Goal: Transaction & Acquisition: Obtain resource

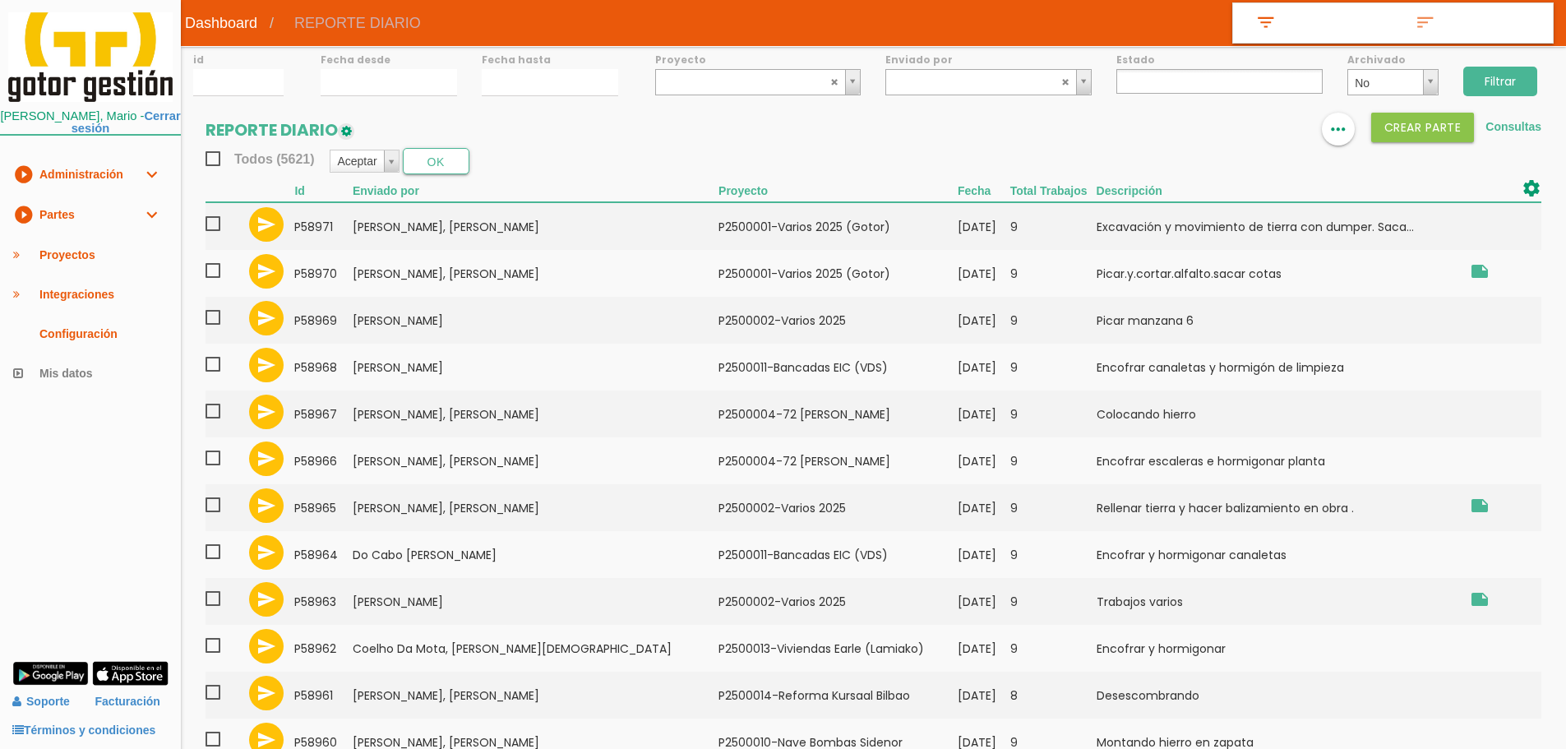
select select
click at [1501, 126] on link "Consultas" at bounding box center [1514, 126] width 56 height 13
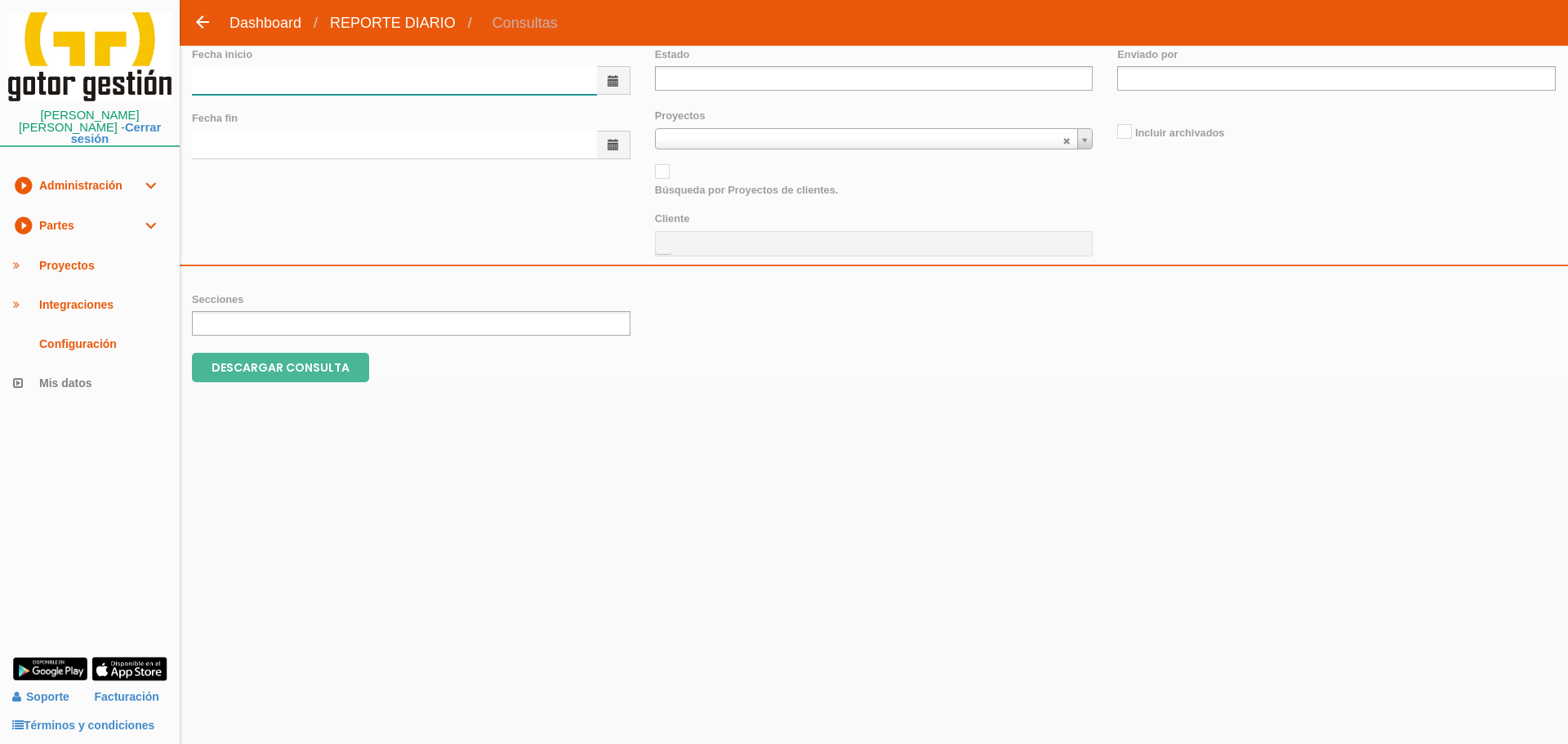
click at [335, 89] on input "text" at bounding box center [394, 80] width 405 height 29
type input "01/08/2025"
type input "31/08/2025"
type input "d"
type input "de"
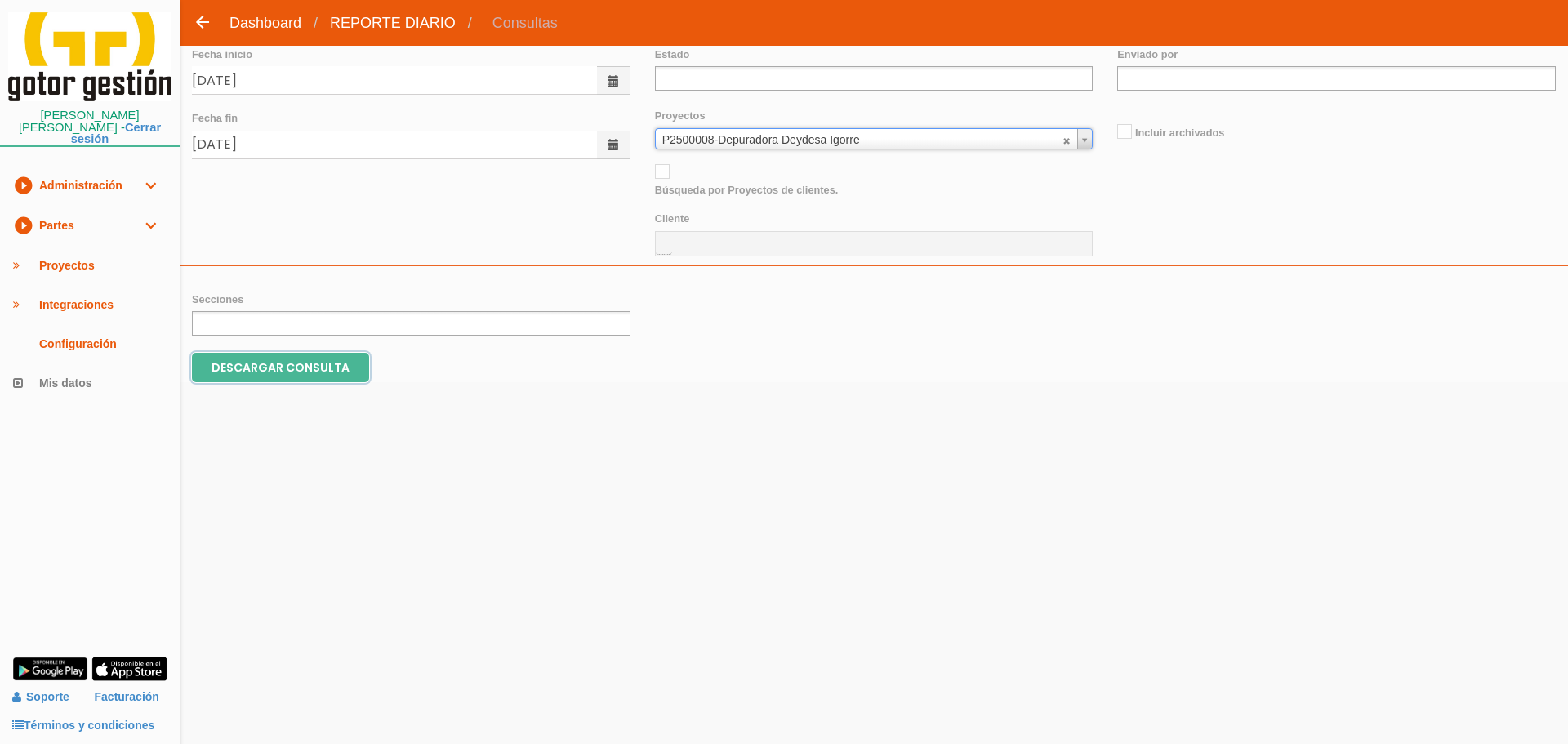
click at [355, 363] on input "DESCARGAR CONSULTA" at bounding box center [280, 368] width 177 height 30
click at [1069, 143] on abbr at bounding box center [1068, 140] width 10 height 10
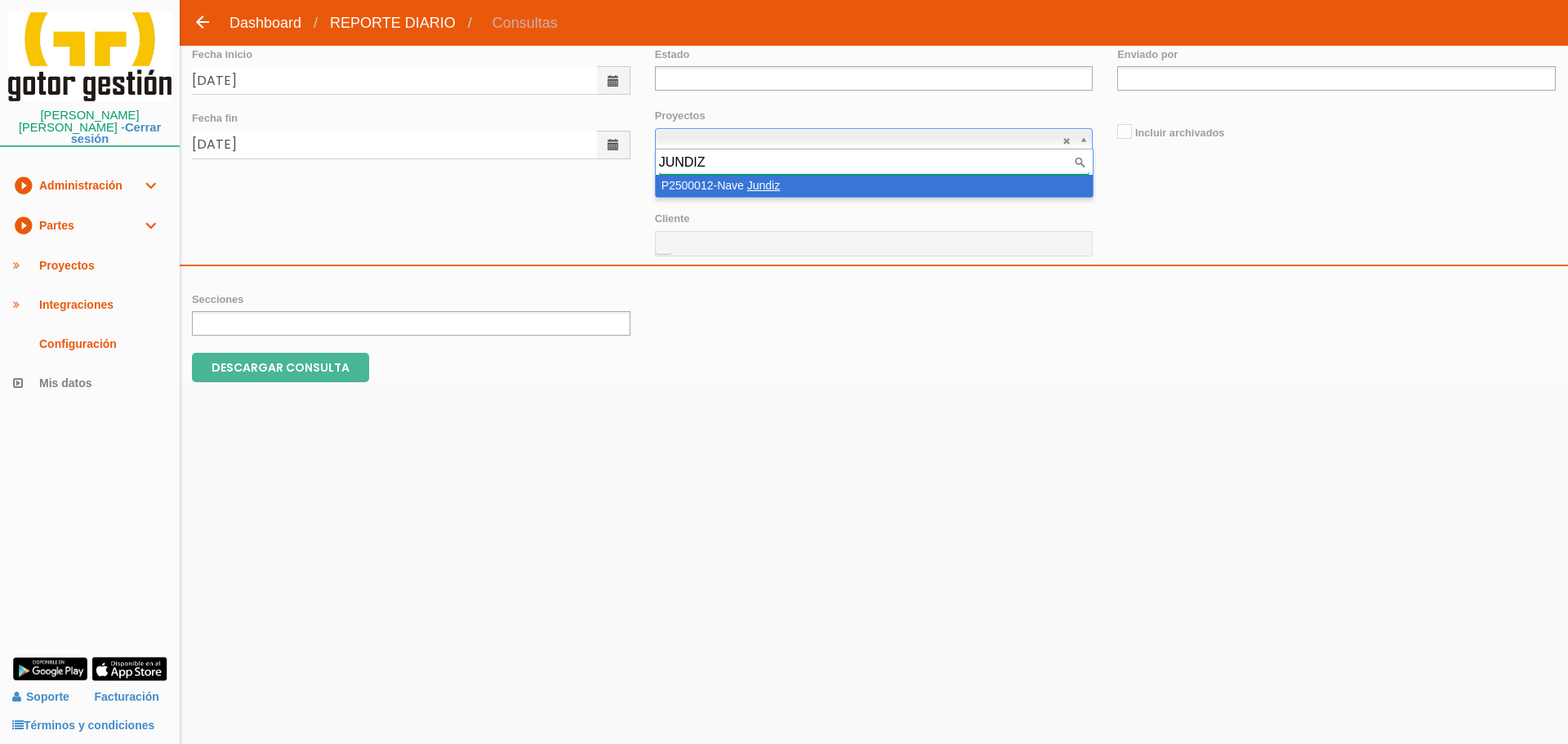
type input "JUNDIZ"
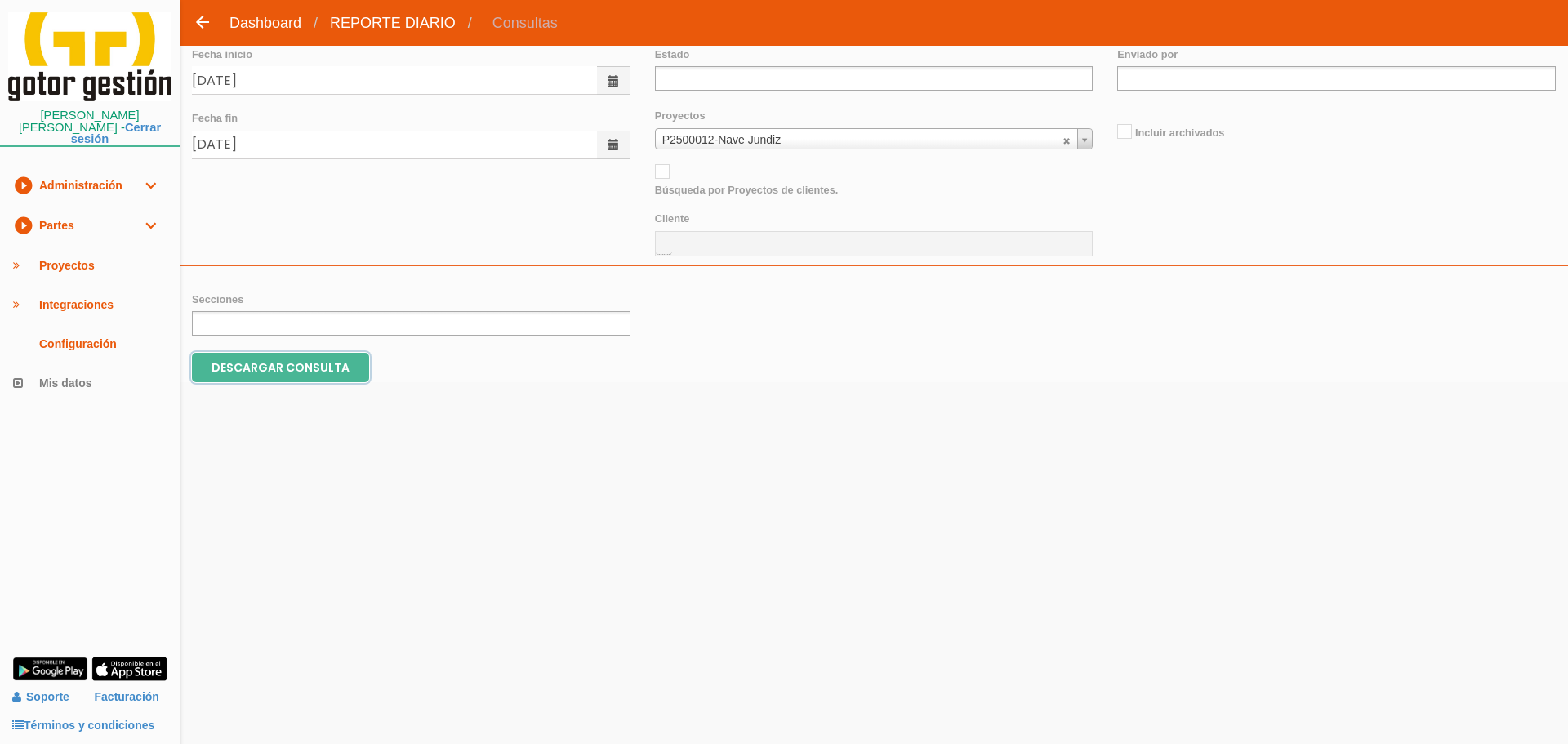
click at [252, 370] on input "DESCARGAR CONSULTA" at bounding box center [280, 368] width 177 height 30
click at [72, 208] on link "play_circle_filled Partes expand_more" at bounding box center [89, 225] width 180 height 40
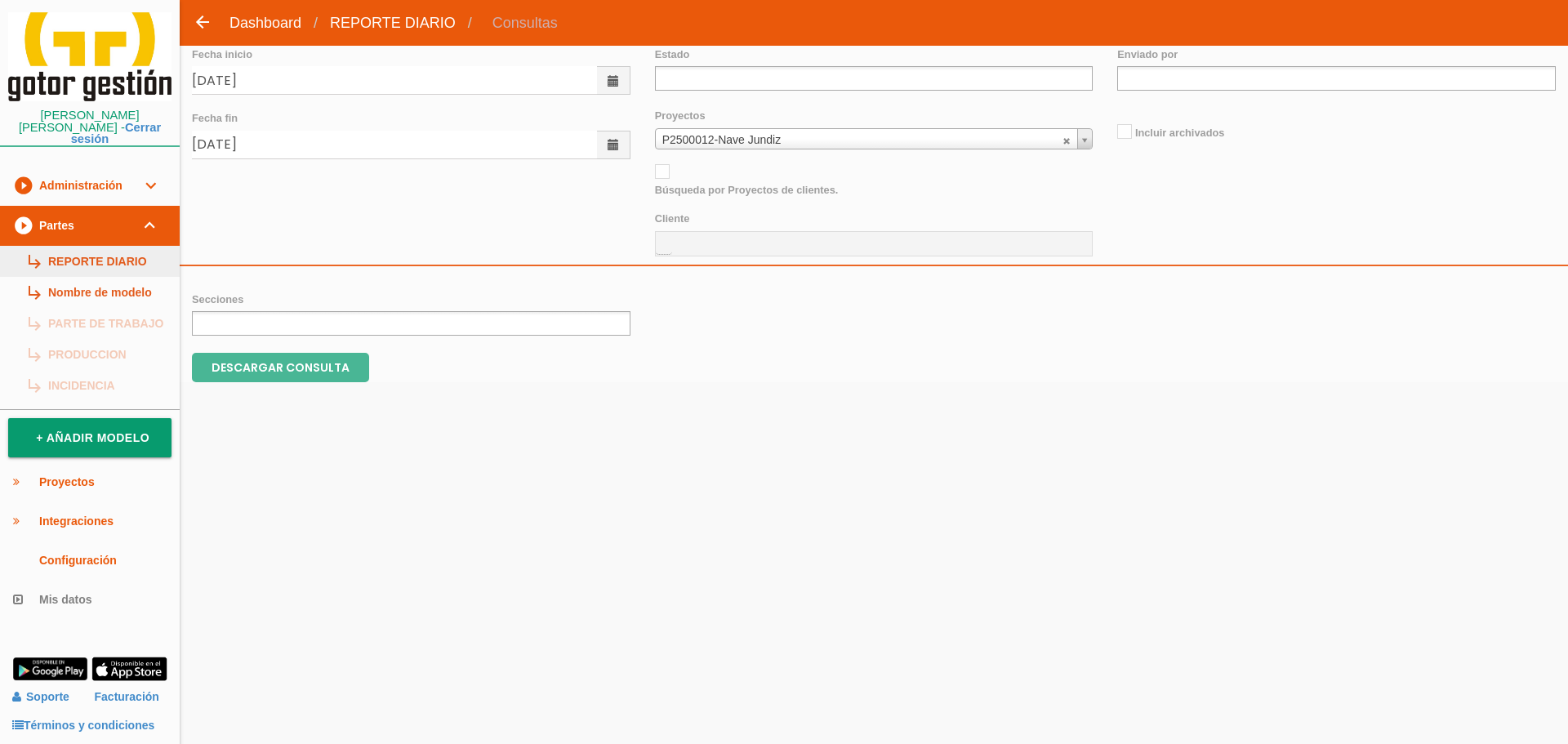
click at [89, 245] on link "subdirectory_arrow_right REPORTE DIARIO" at bounding box center [89, 260] width 180 height 31
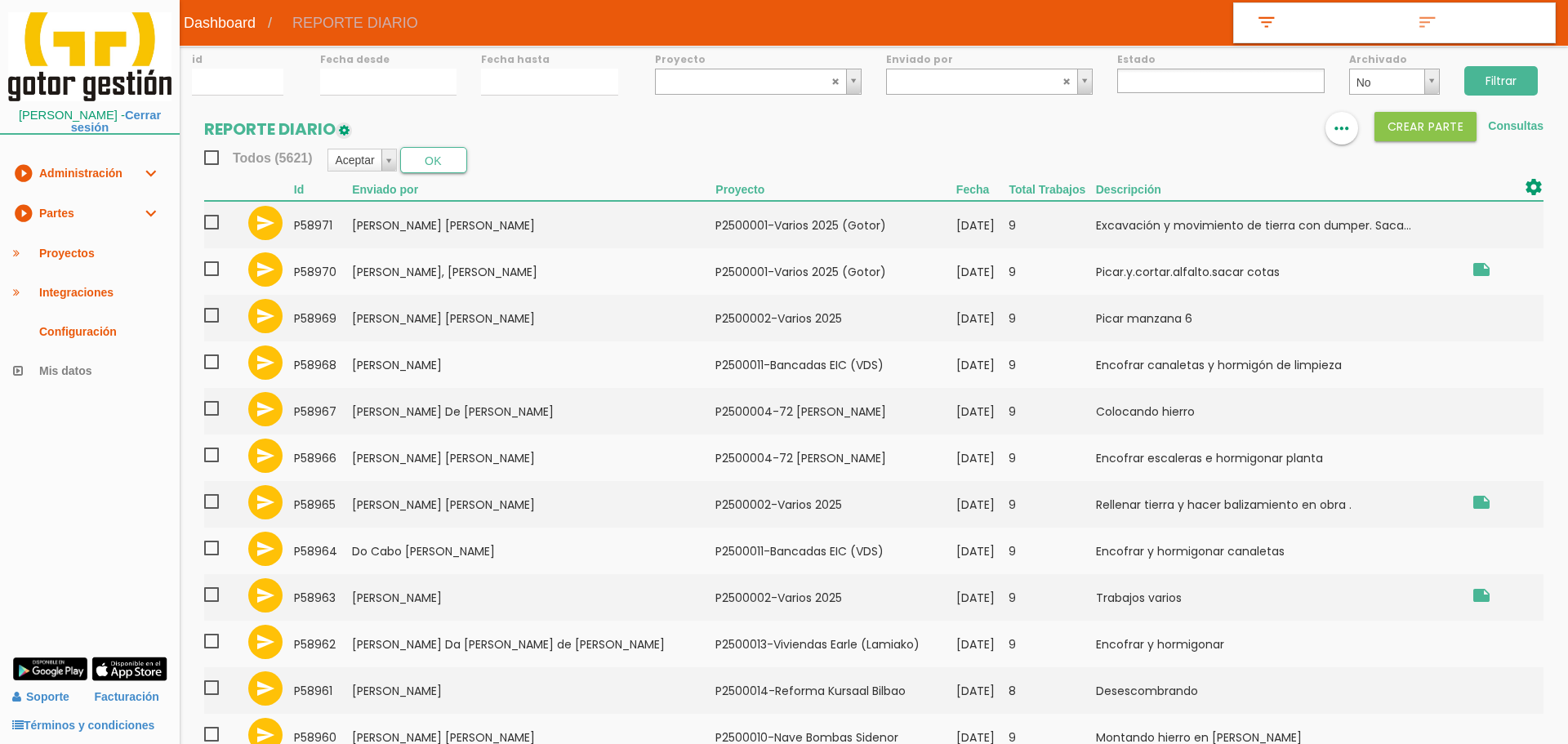
select select
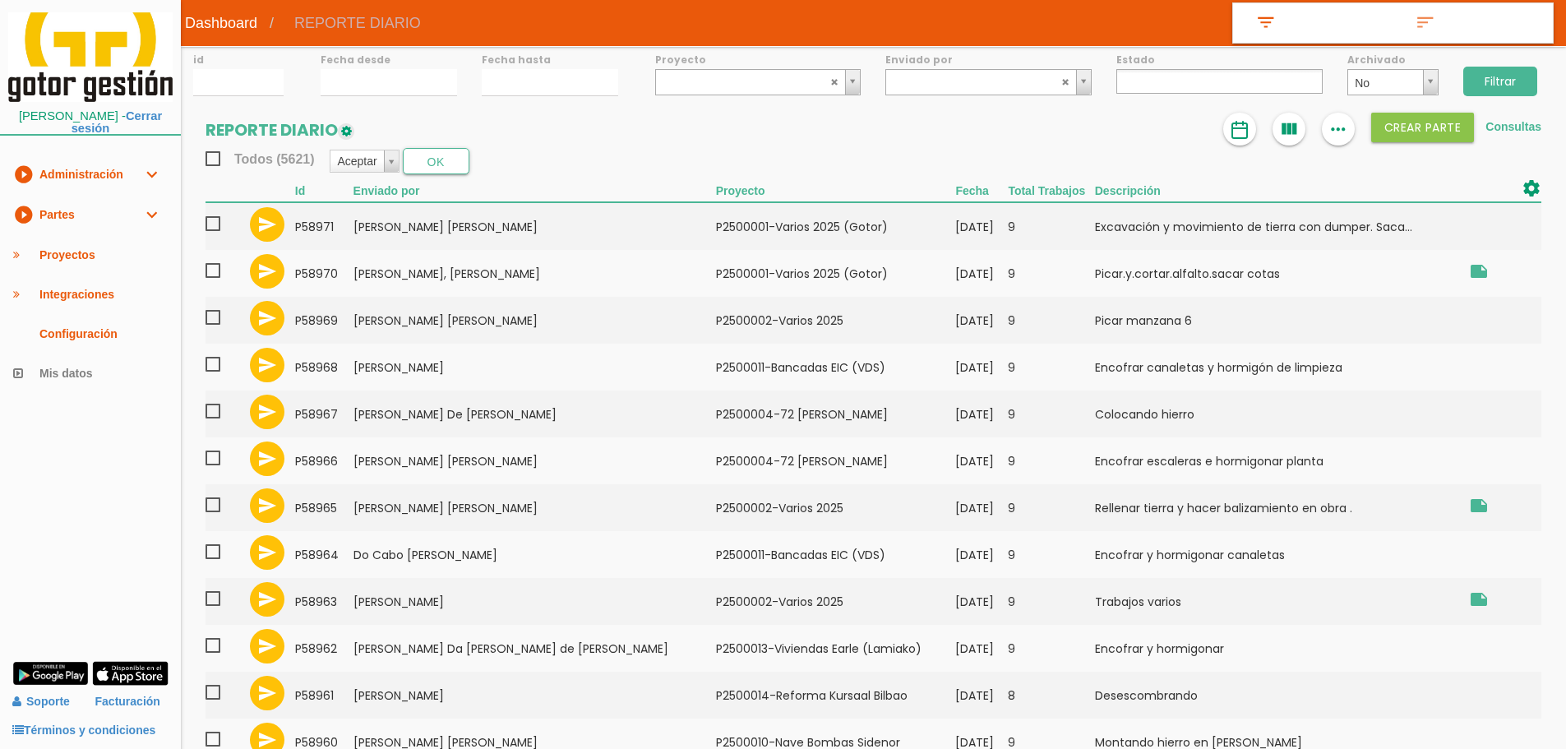
click at [1257, 137] on div "format_list_bulleted view_column more_horiz Crear PARTE Consultas" at bounding box center [1383, 129] width 318 height 33
click at [1251, 136] on link at bounding box center [1240, 129] width 33 height 33
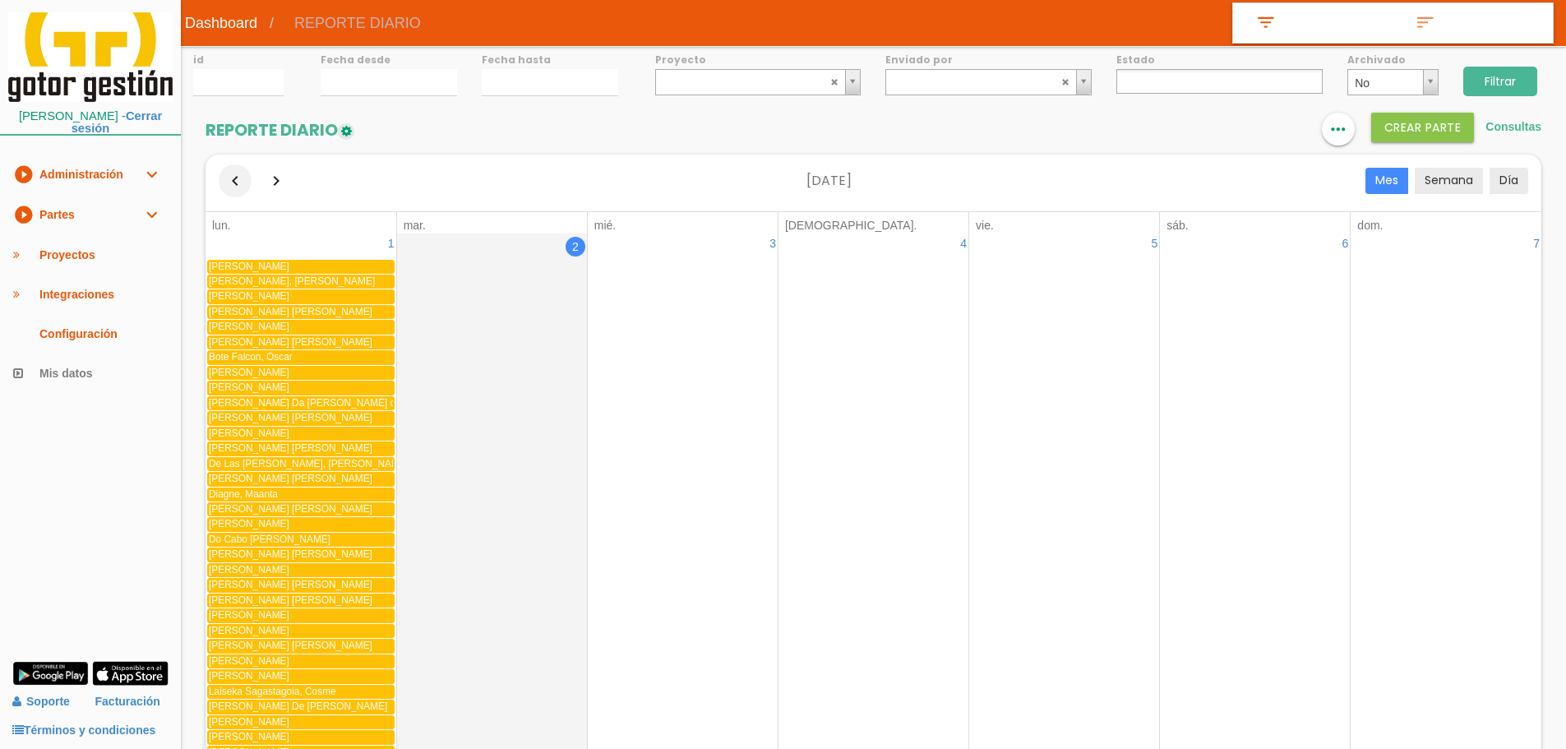
click at [235, 184] on button "button" at bounding box center [235, 180] width 33 height 33
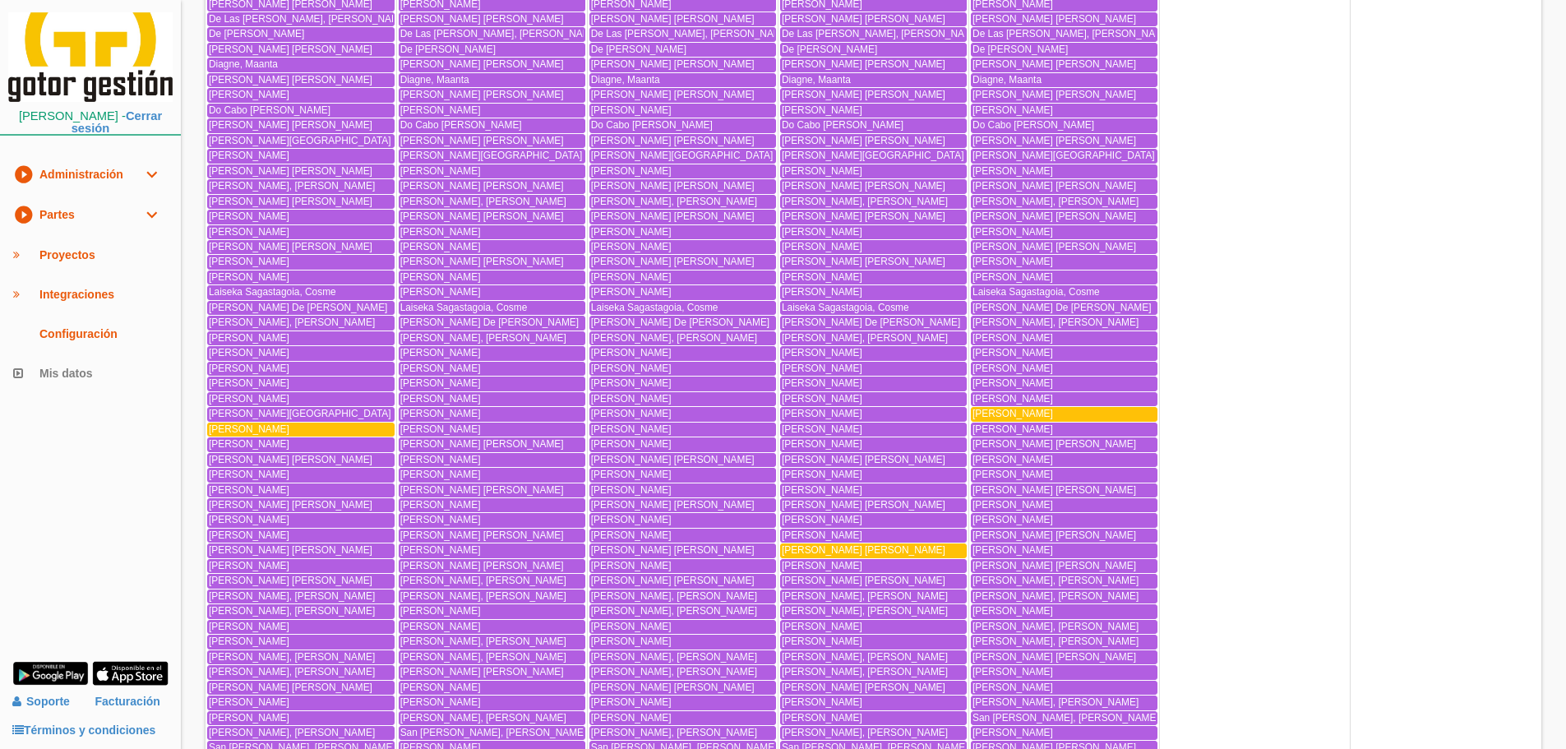
scroll to position [3818, 0]
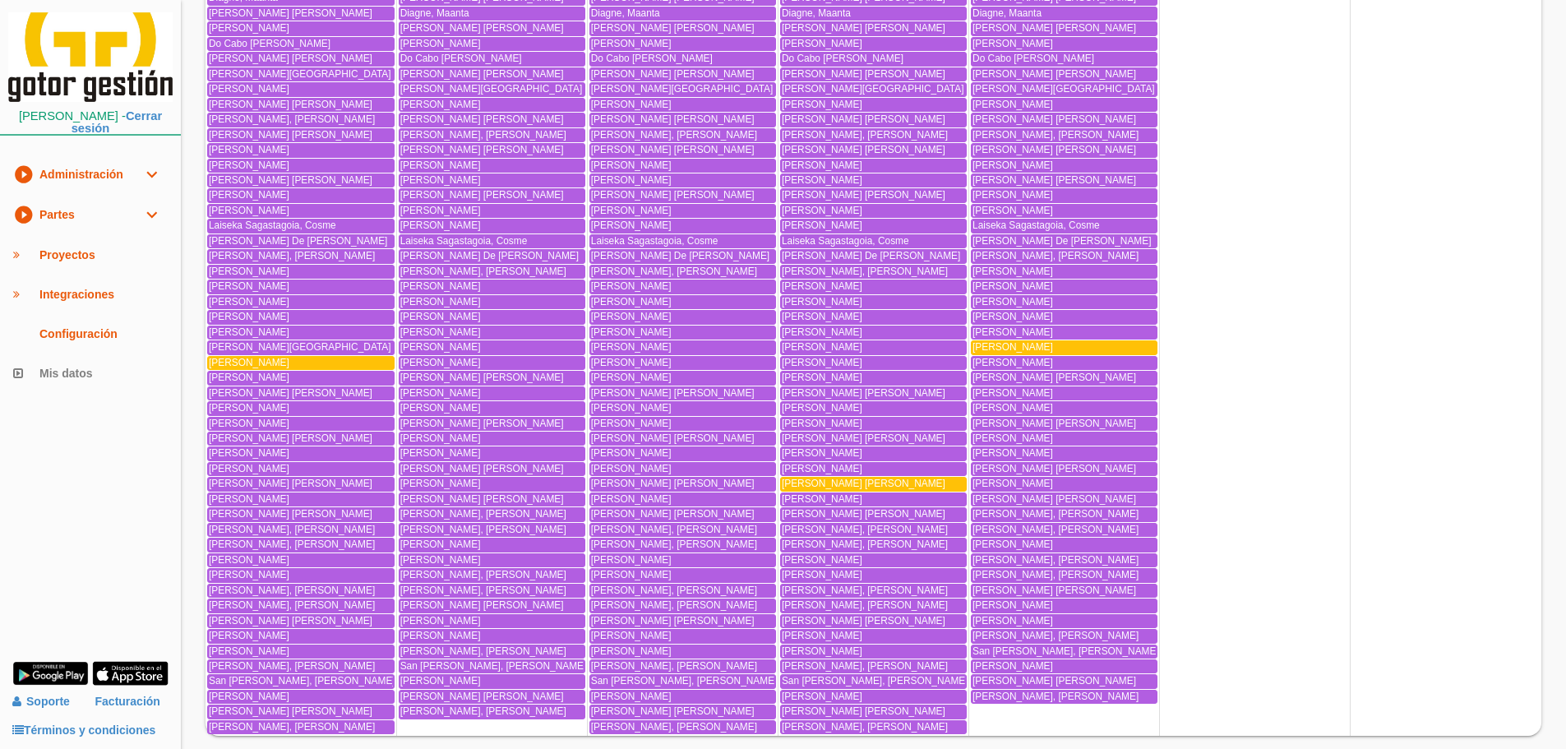
click at [838, 477] on link "Oliete Redondo, Jose Luis" at bounding box center [873, 484] width 187 height 14
click at [1033, 463] on span "Oliete Redondo, Jose Luis" at bounding box center [1055, 469] width 164 height 12
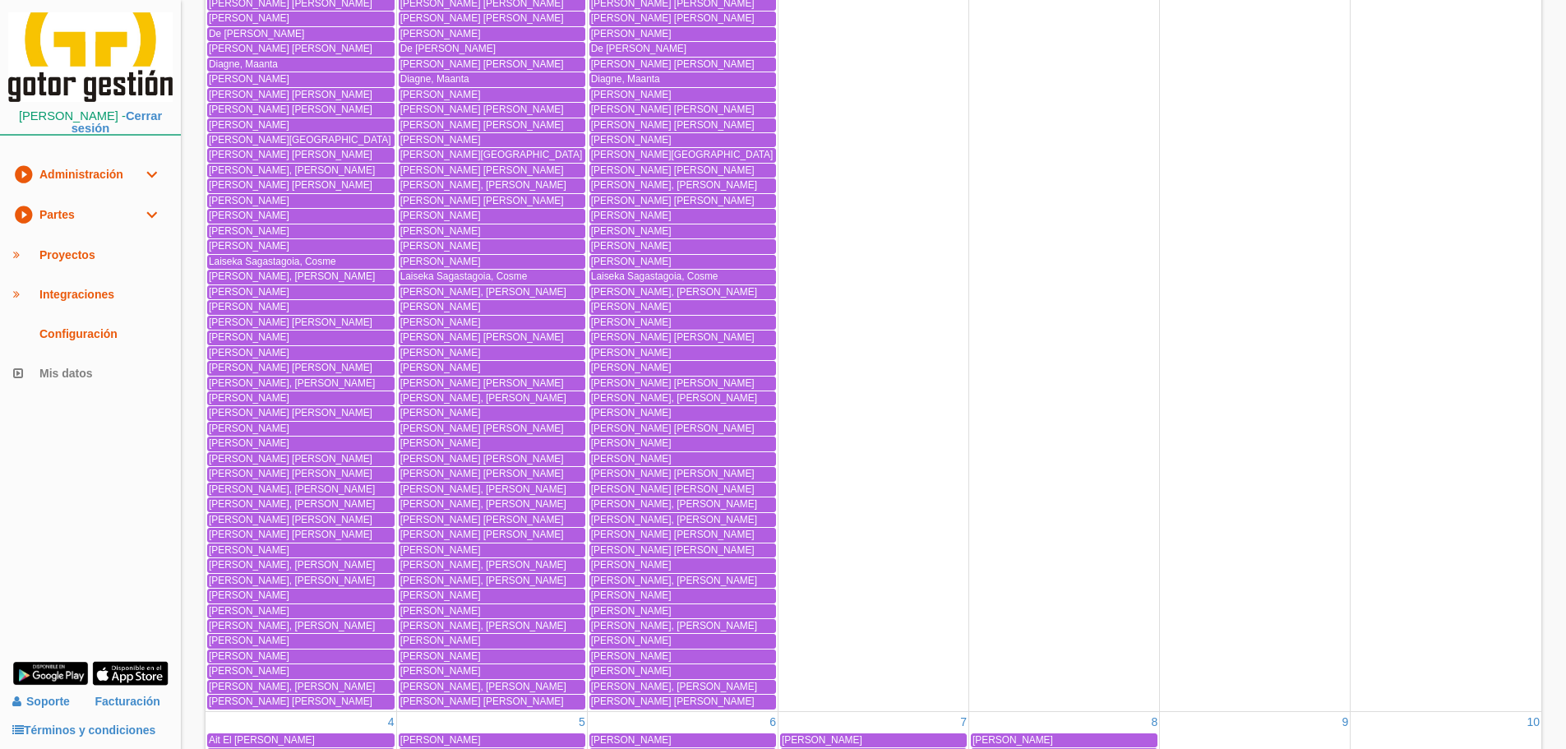
scroll to position [0, 0]
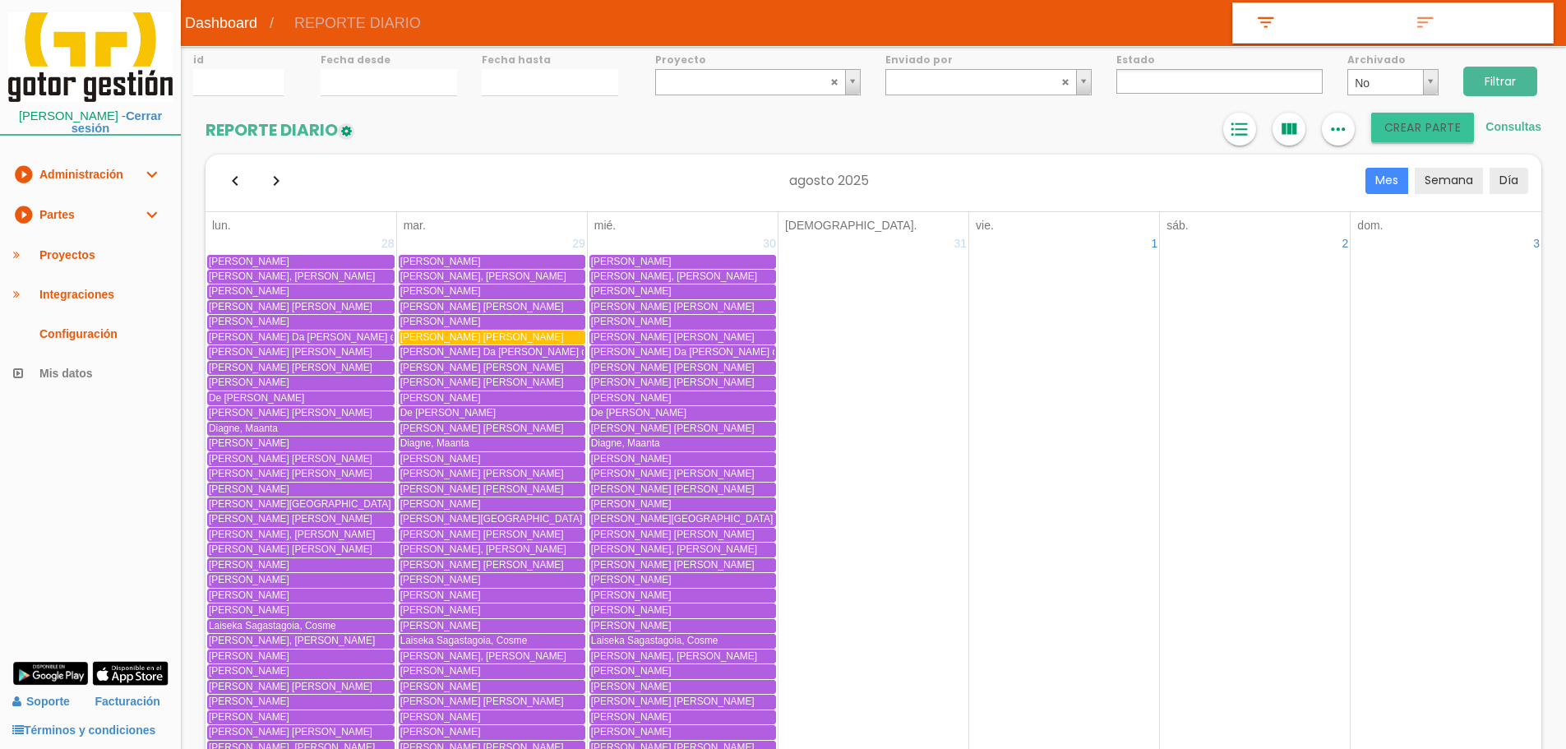
click at [1421, 117] on button "Crear PARTE" at bounding box center [1424, 128] width 104 height 30
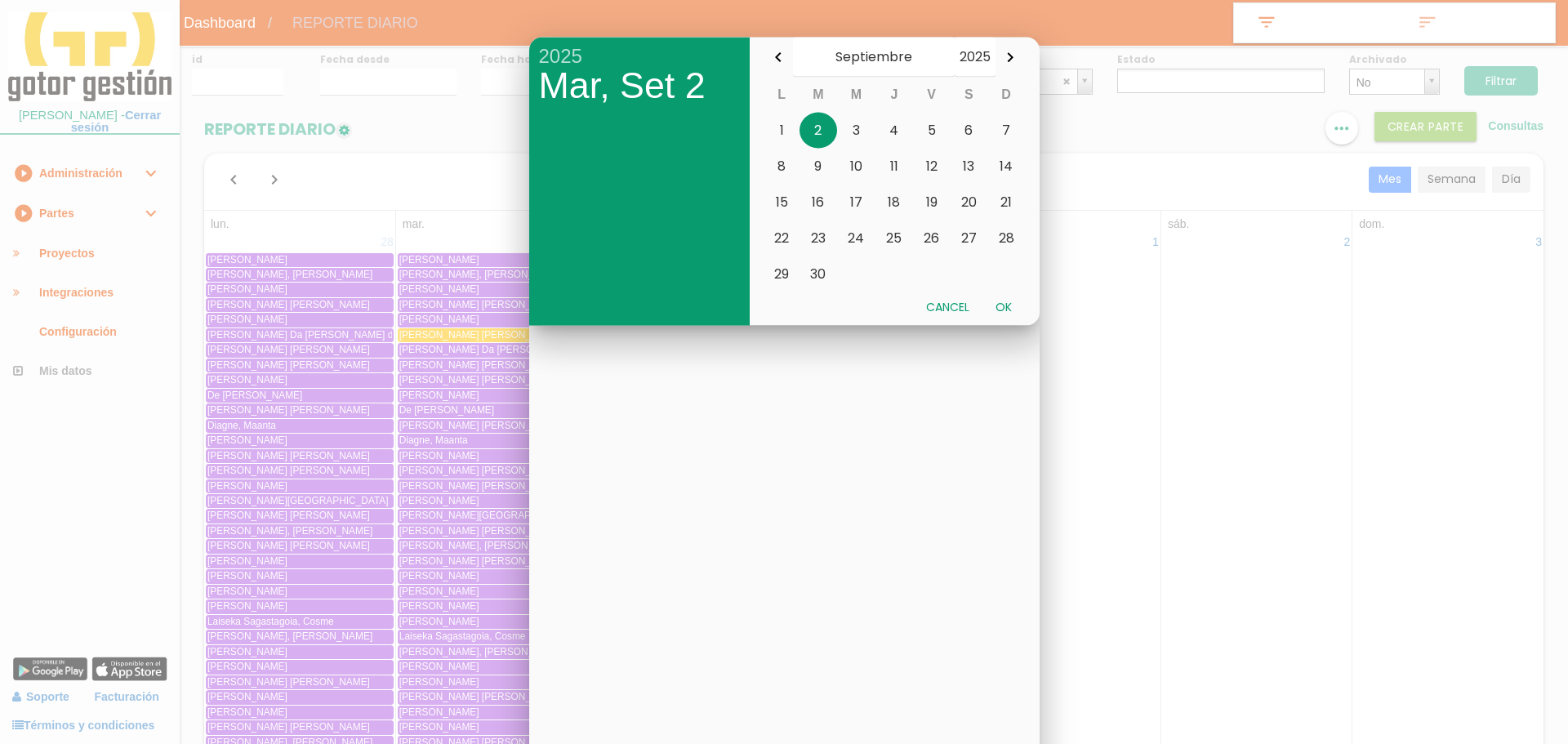
click at [957, 308] on button "Cancel" at bounding box center [947, 307] width 70 height 30
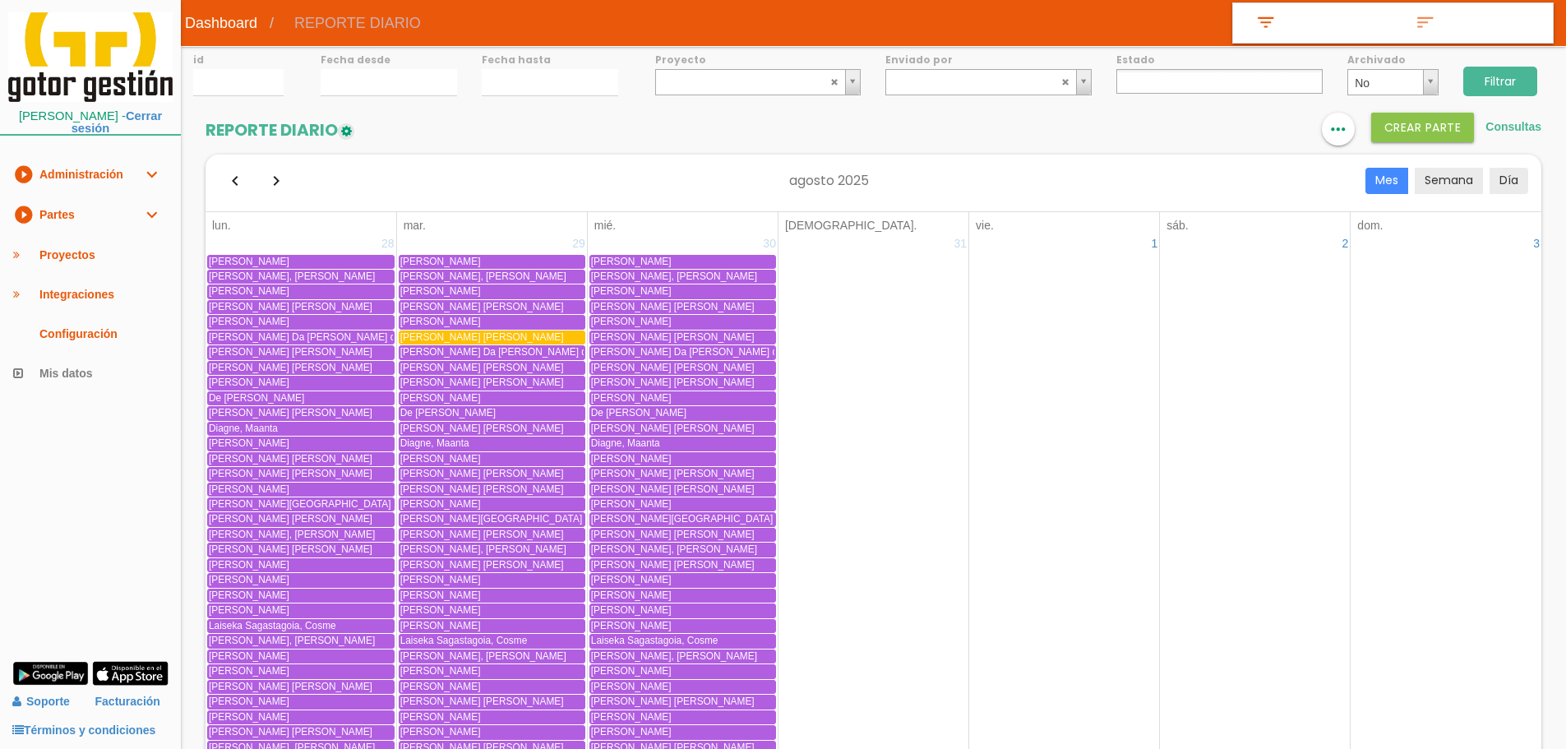
click at [107, 215] on link "play_circle_filled Partes expand_more" at bounding box center [90, 215] width 181 height 40
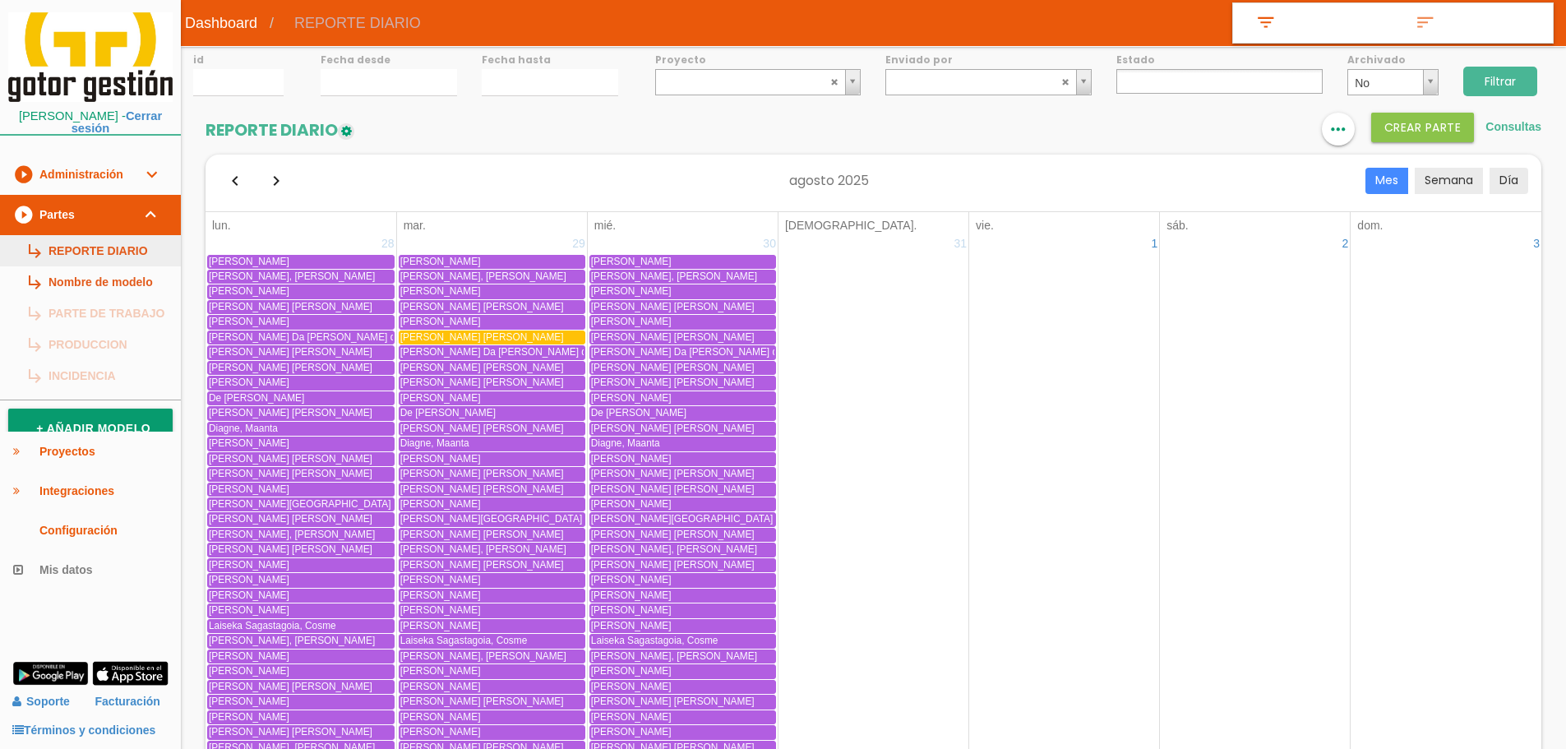
click at [114, 252] on link "subdirectory_arrow_right REPORTE DIARIO" at bounding box center [90, 250] width 181 height 31
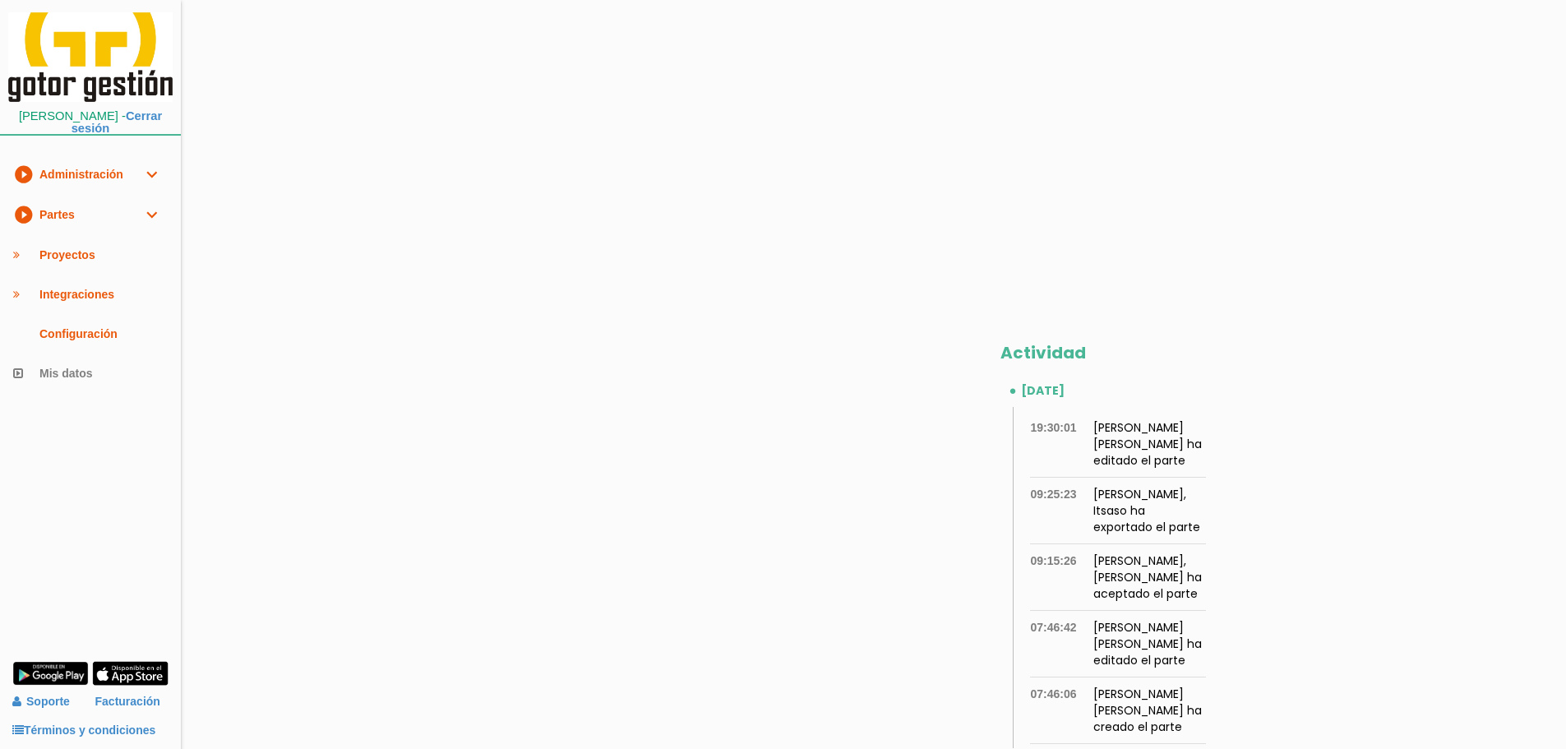
scroll to position [698, 0]
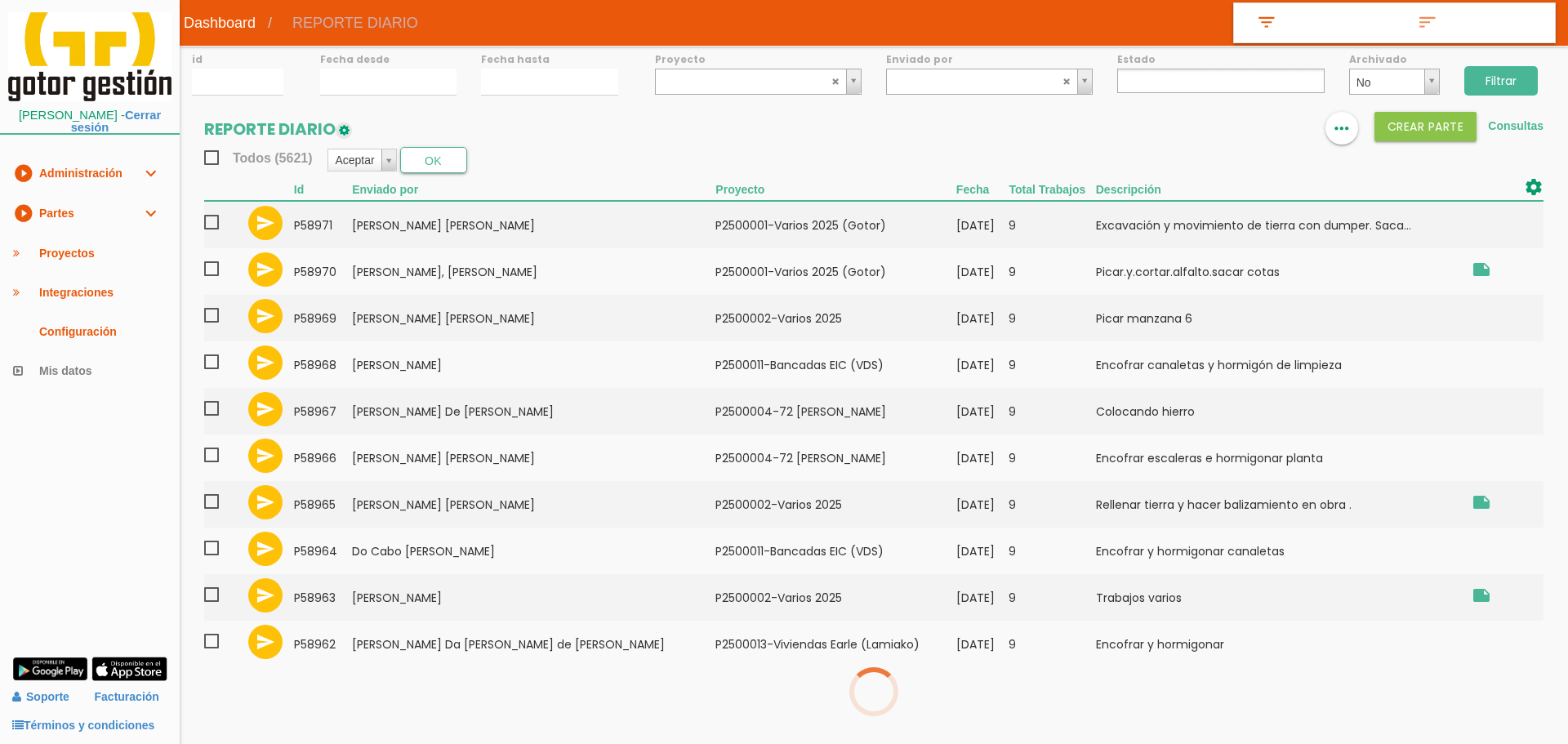
select select
click at [1512, 122] on link "Consultas" at bounding box center [1515, 125] width 56 height 13
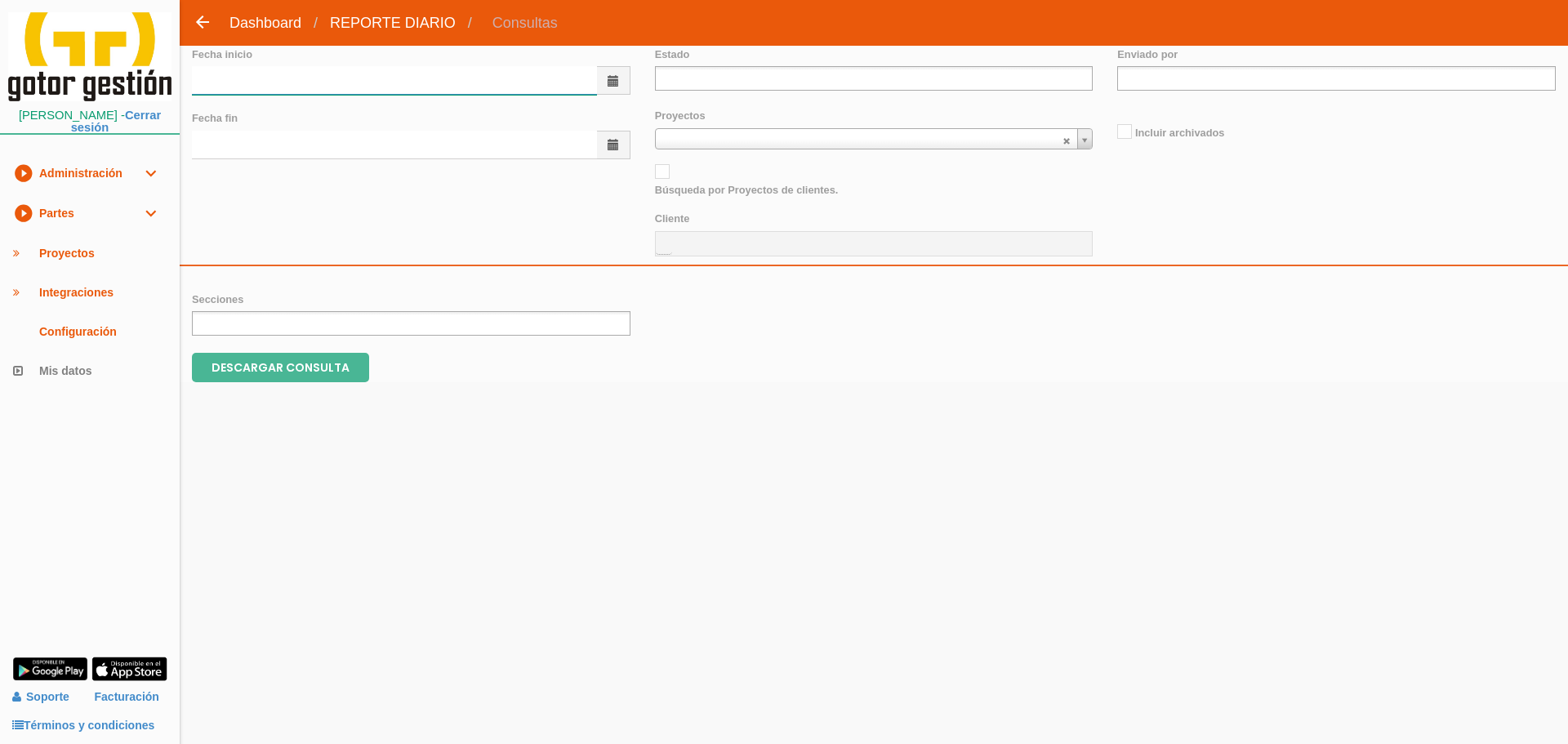
click at [433, 85] on input "text" at bounding box center [394, 80] width 405 height 29
type input "01/08/2025"
type input "31/08/2025"
type input "n"
type input "na"
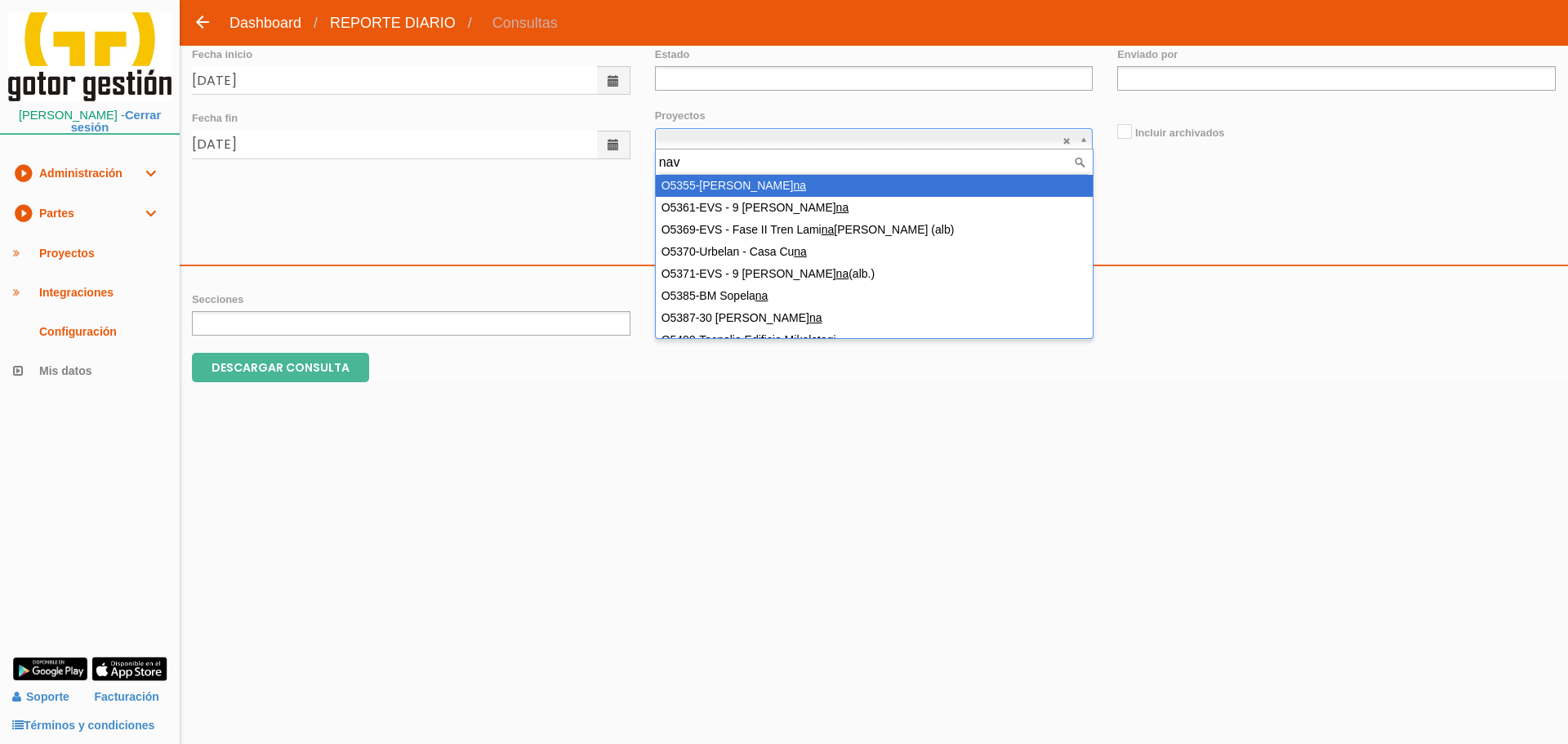
type input "nave"
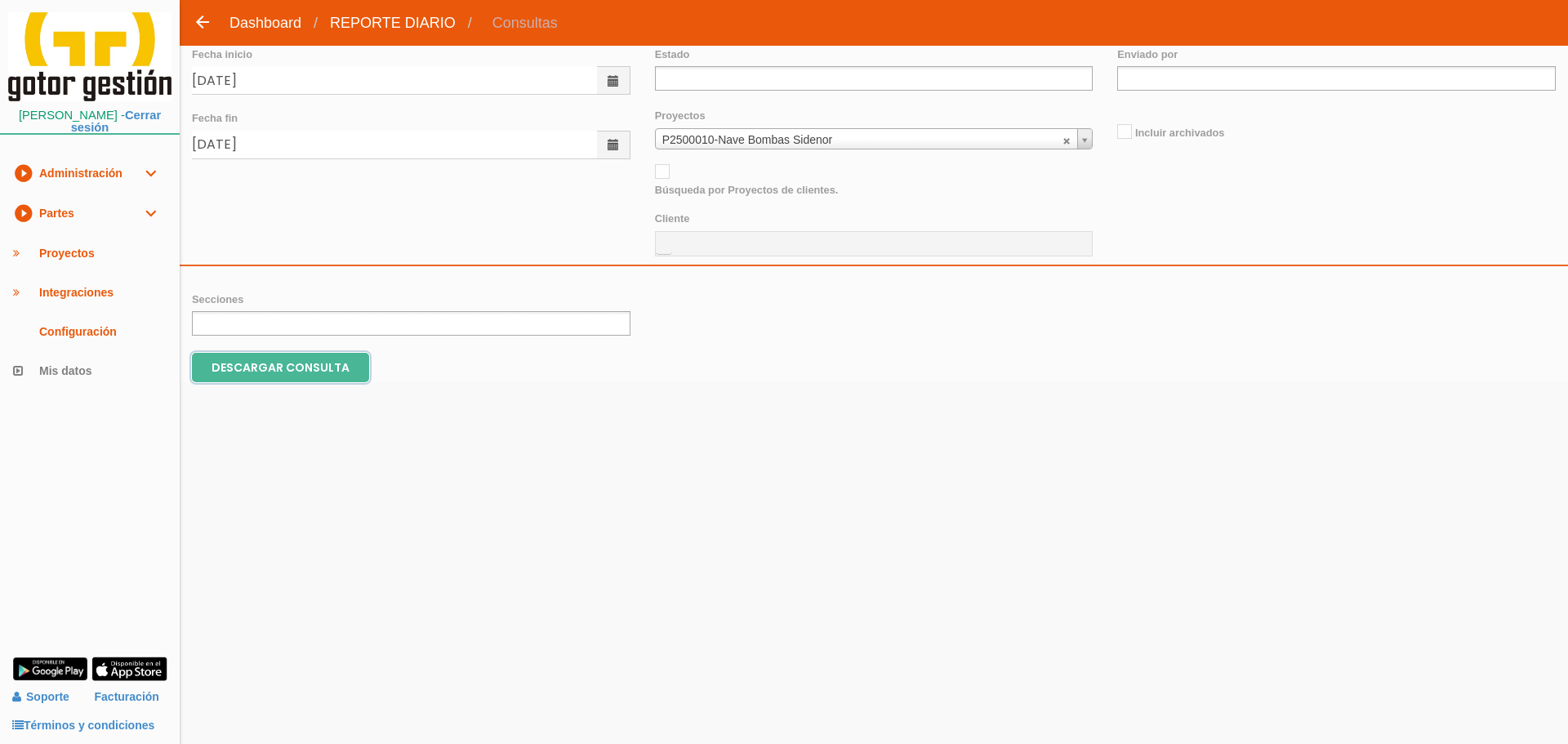
click at [295, 378] on input "DESCARGAR CONSULTA" at bounding box center [280, 368] width 177 height 30
click at [50, 249] on link "Proyectos" at bounding box center [89, 252] width 180 height 39
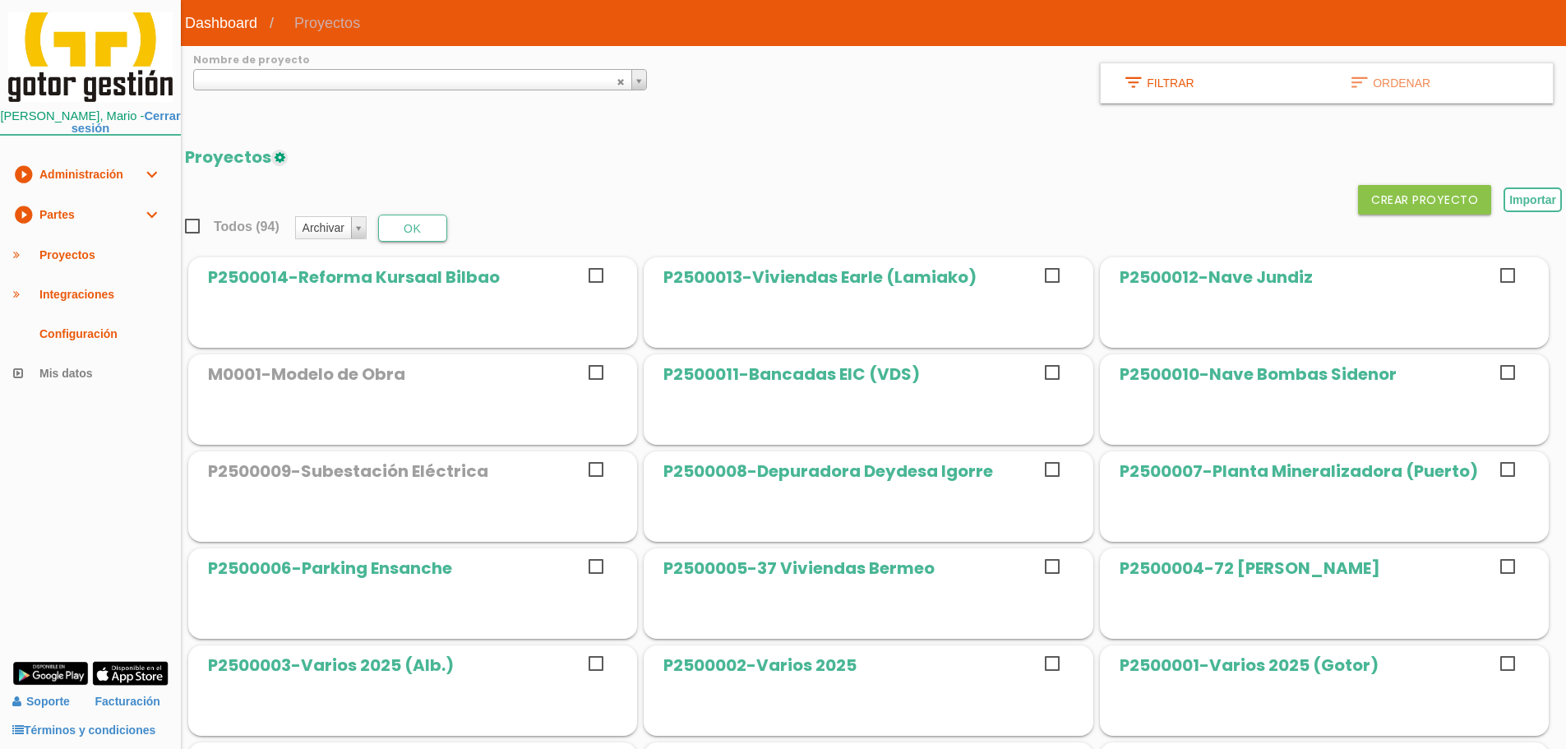
drag, startPoint x: 0, startPoint y: 0, endPoint x: 1202, endPoint y: 277, distance: 1233.7
click at [1202, 277] on span "﻿P2500012-Nave Jundiz" at bounding box center [1216, 277] width 193 height 23
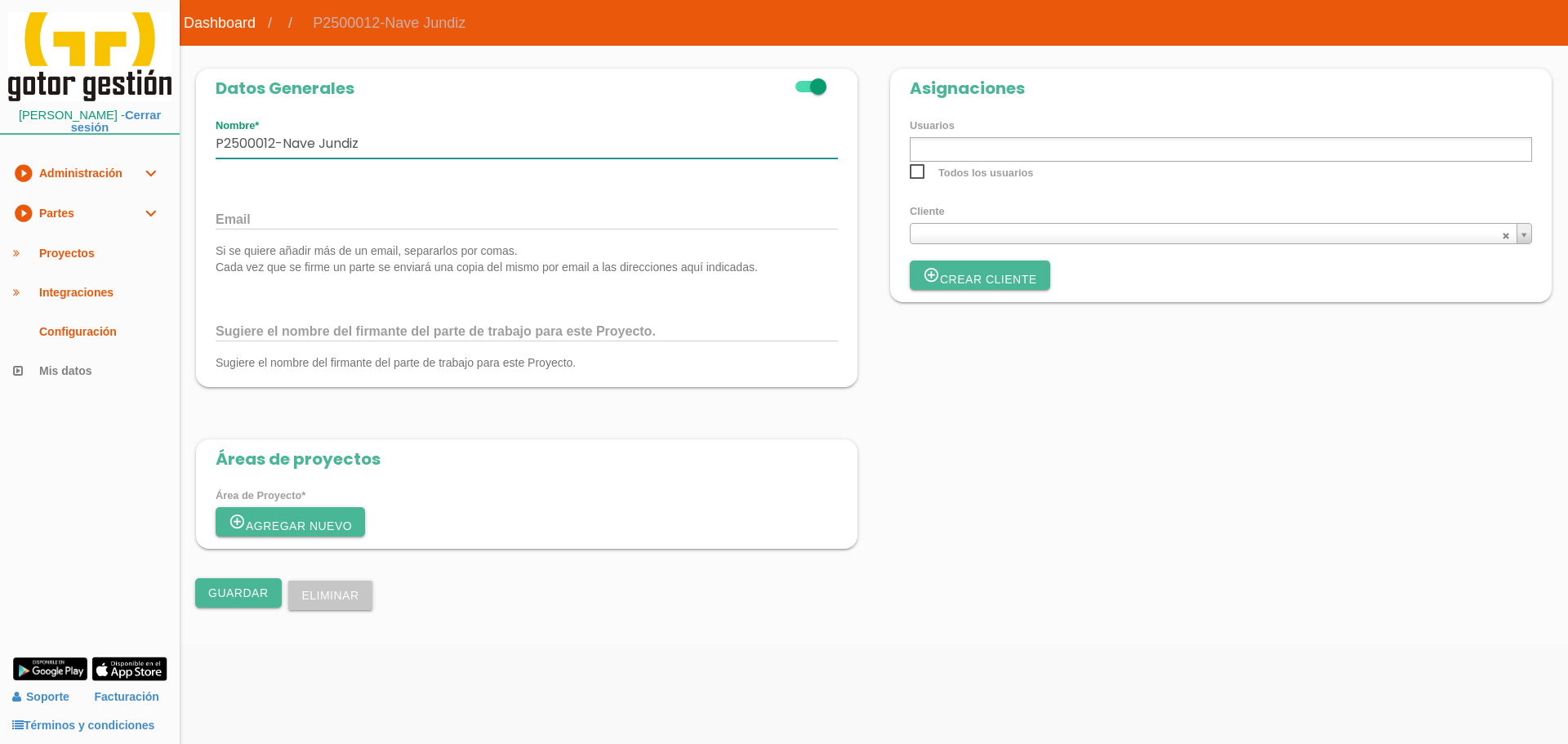
drag, startPoint x: 216, startPoint y: 140, endPoint x: 358, endPoint y: 144, distance: 142.1
click at [358, 144] on input "﻿P2500012-Nave Jundiz" at bounding box center [526, 144] width 623 height 29
click at [100, 227] on link "play_circle_filled Partes expand_more" at bounding box center [89, 214] width 180 height 40
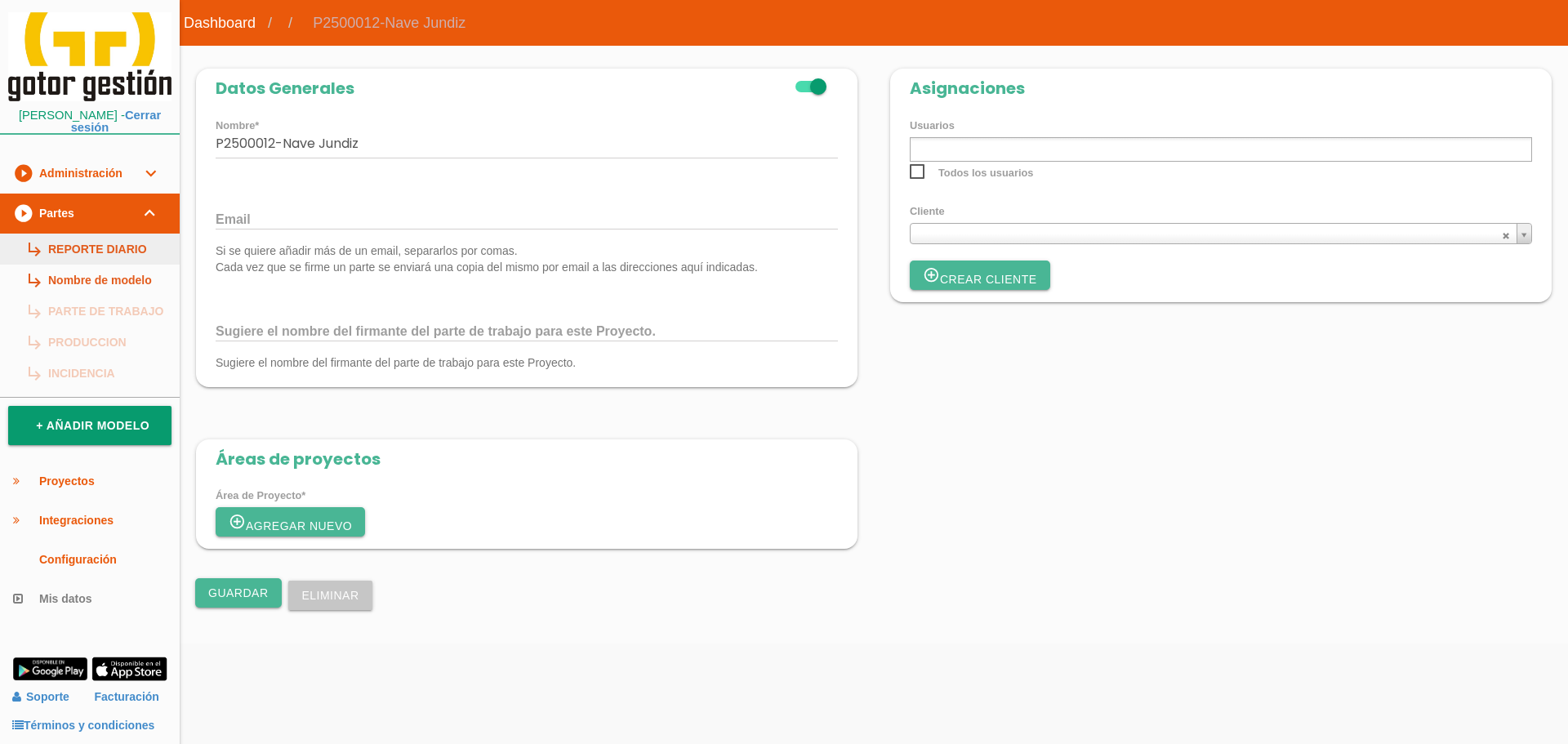
click at [106, 241] on link "subdirectory_arrow_right REPORTE DIARIO" at bounding box center [89, 248] width 180 height 31
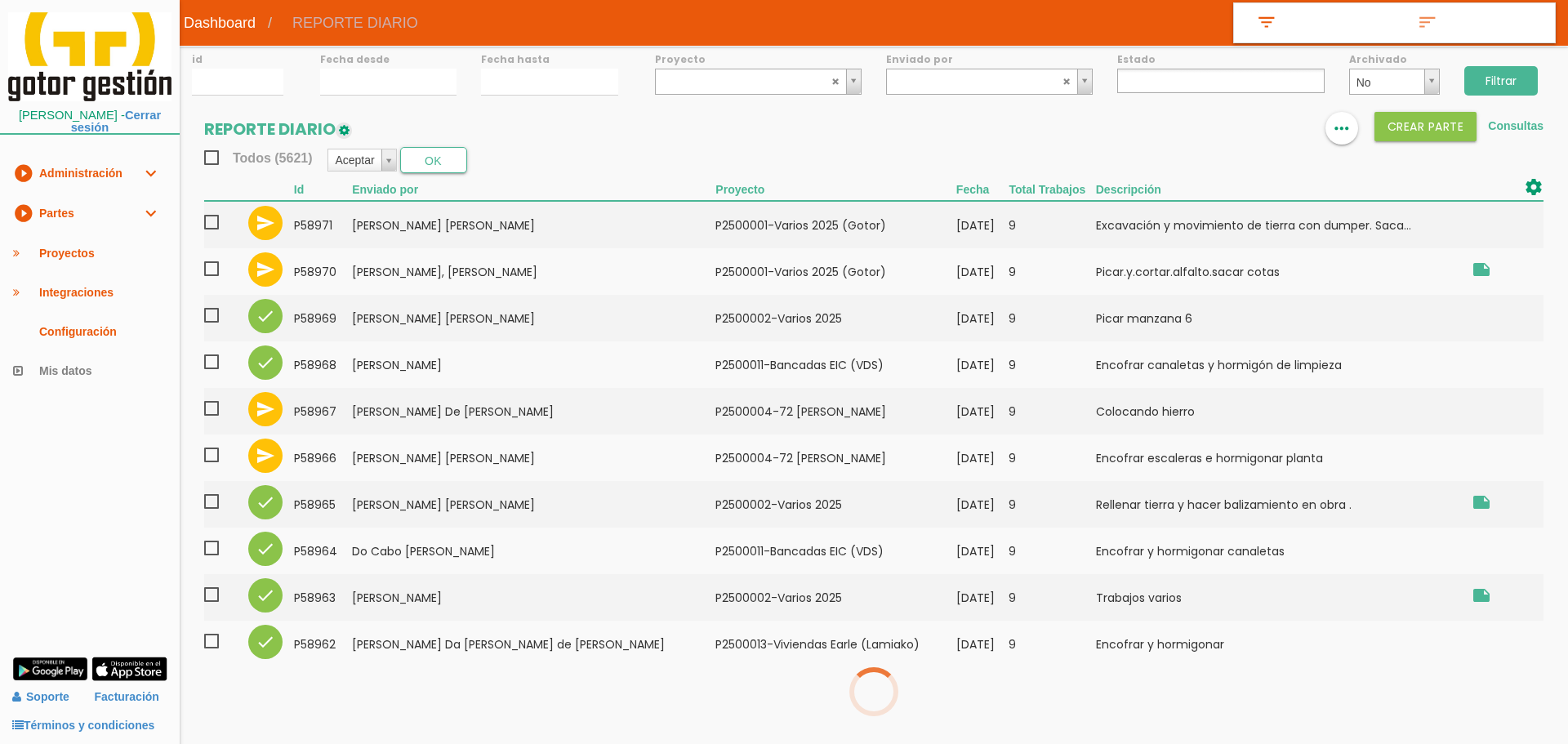
select select
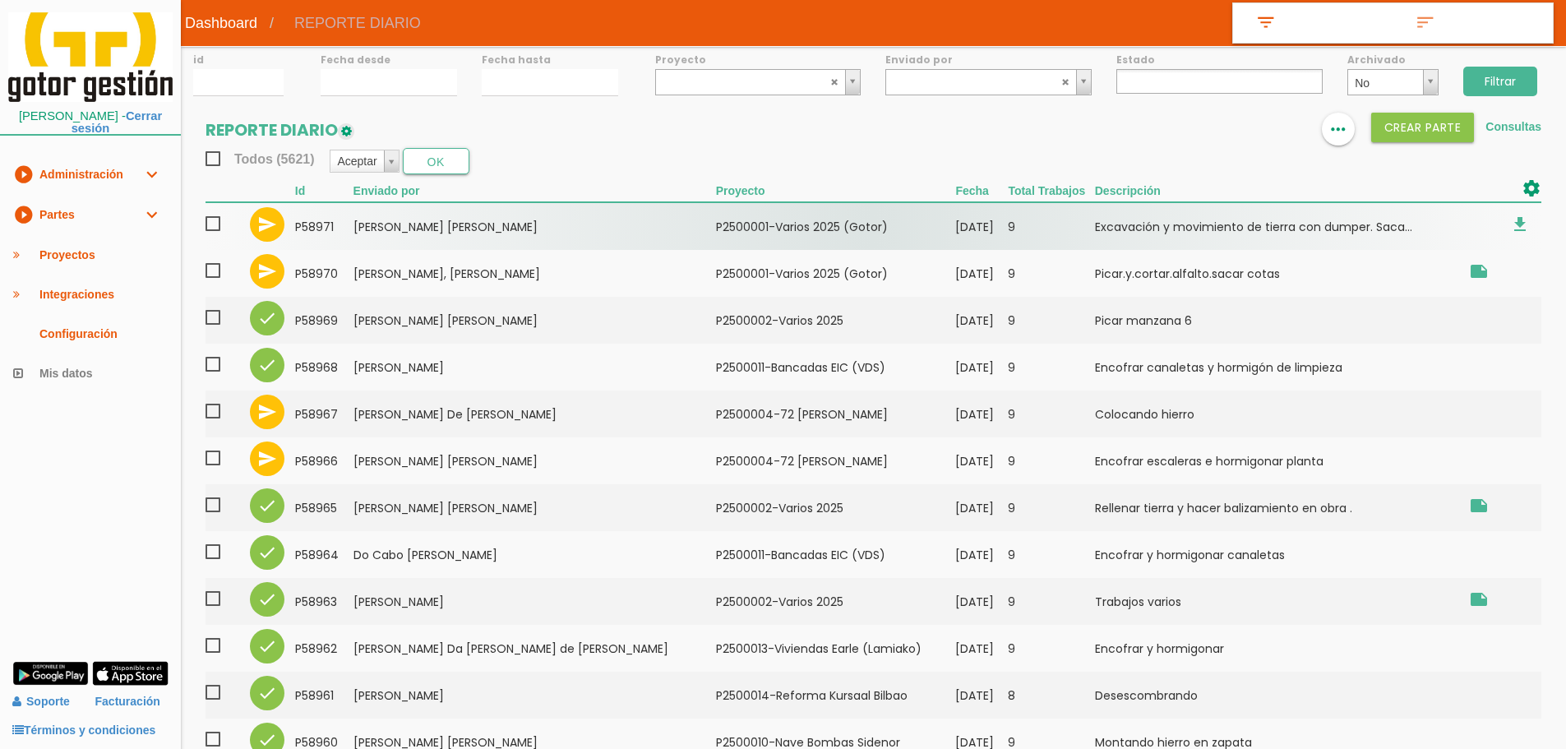
click at [1225, 207] on td "Excavación y movimiento de tierra con dumper. Saca..." at bounding box center [1277, 226] width 365 height 48
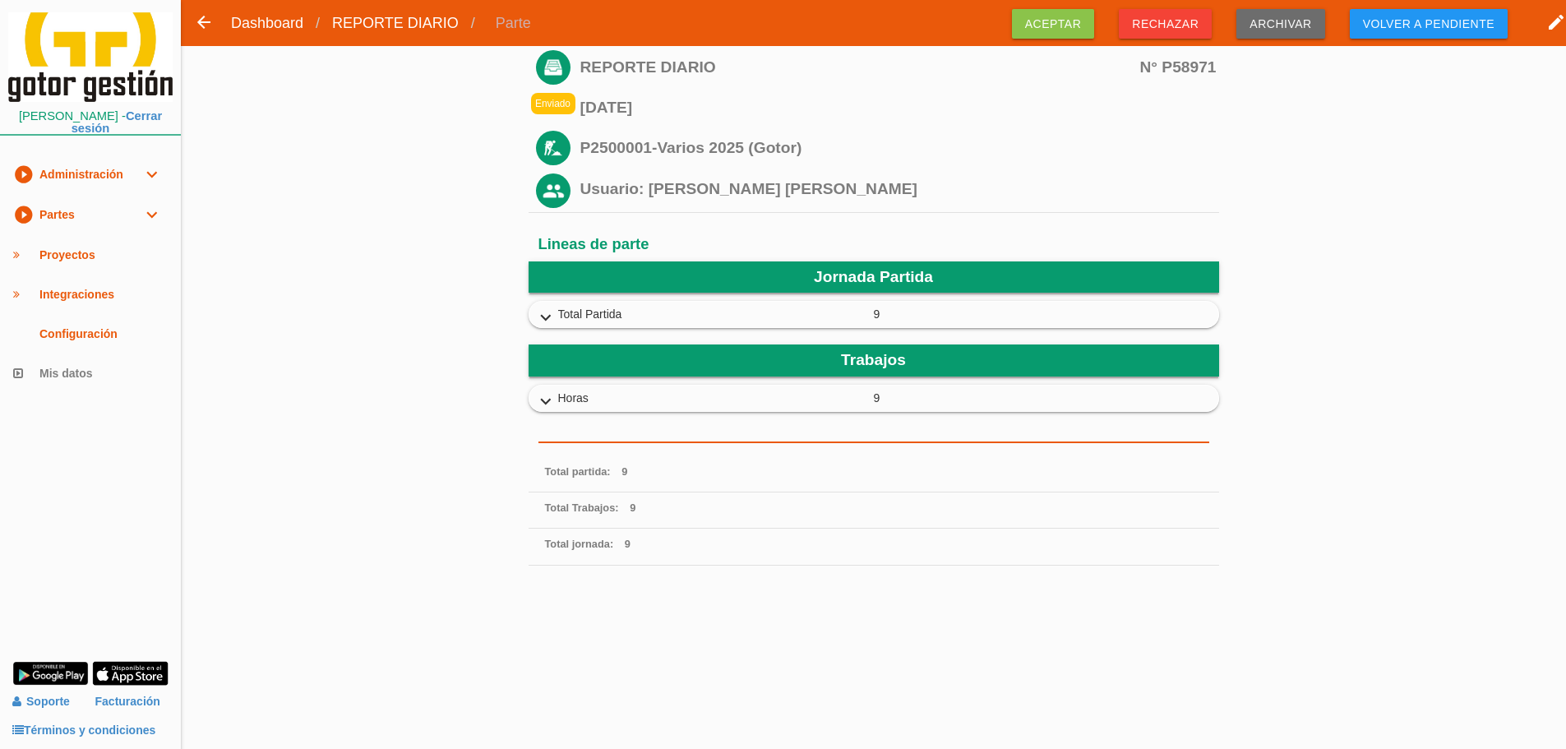
click at [529, 404] on ul "expand_more Horas 9 Horas" at bounding box center [874, 398] width 691 height 27
click at [533, 402] on icon "expand_more" at bounding box center [546, 401] width 26 height 21
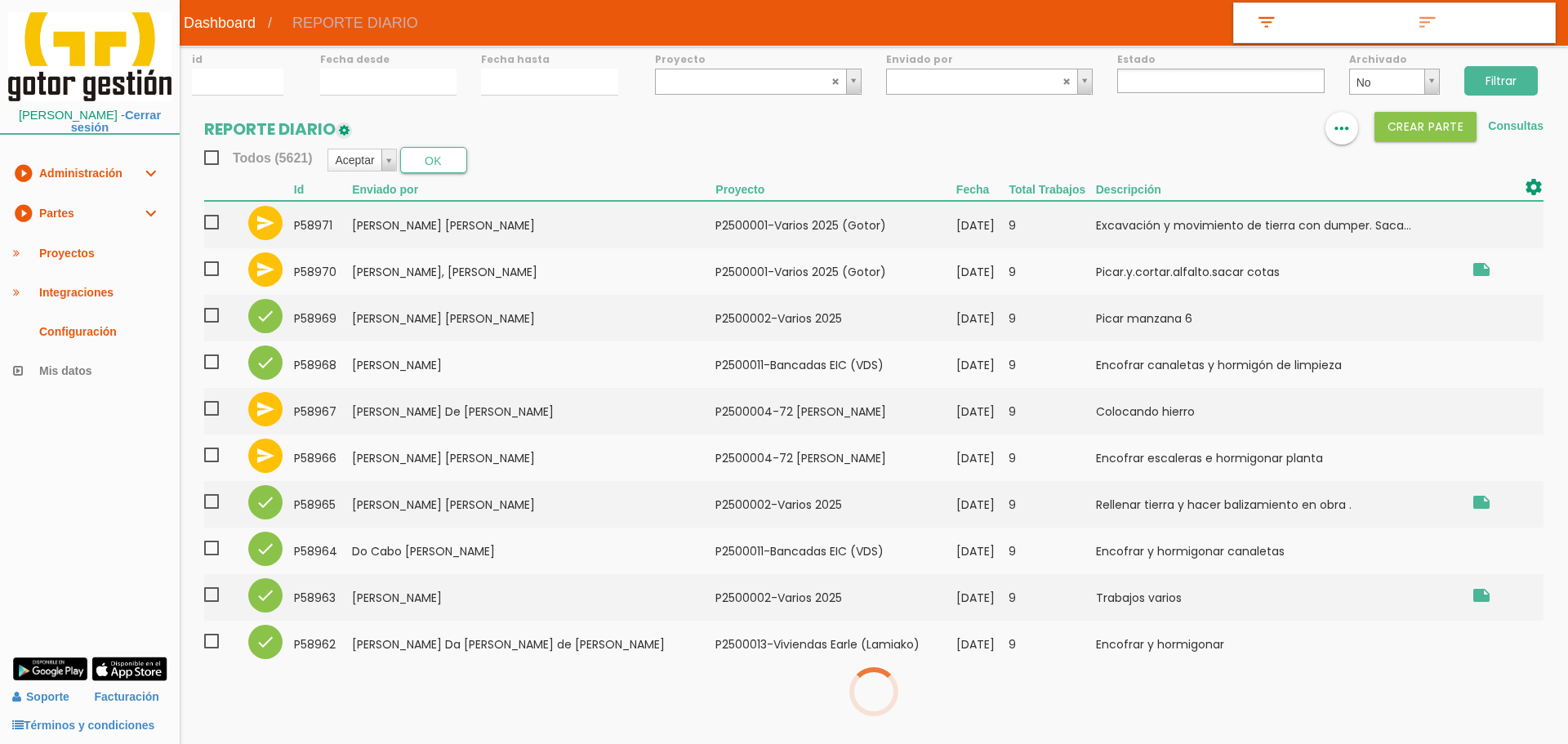
select select
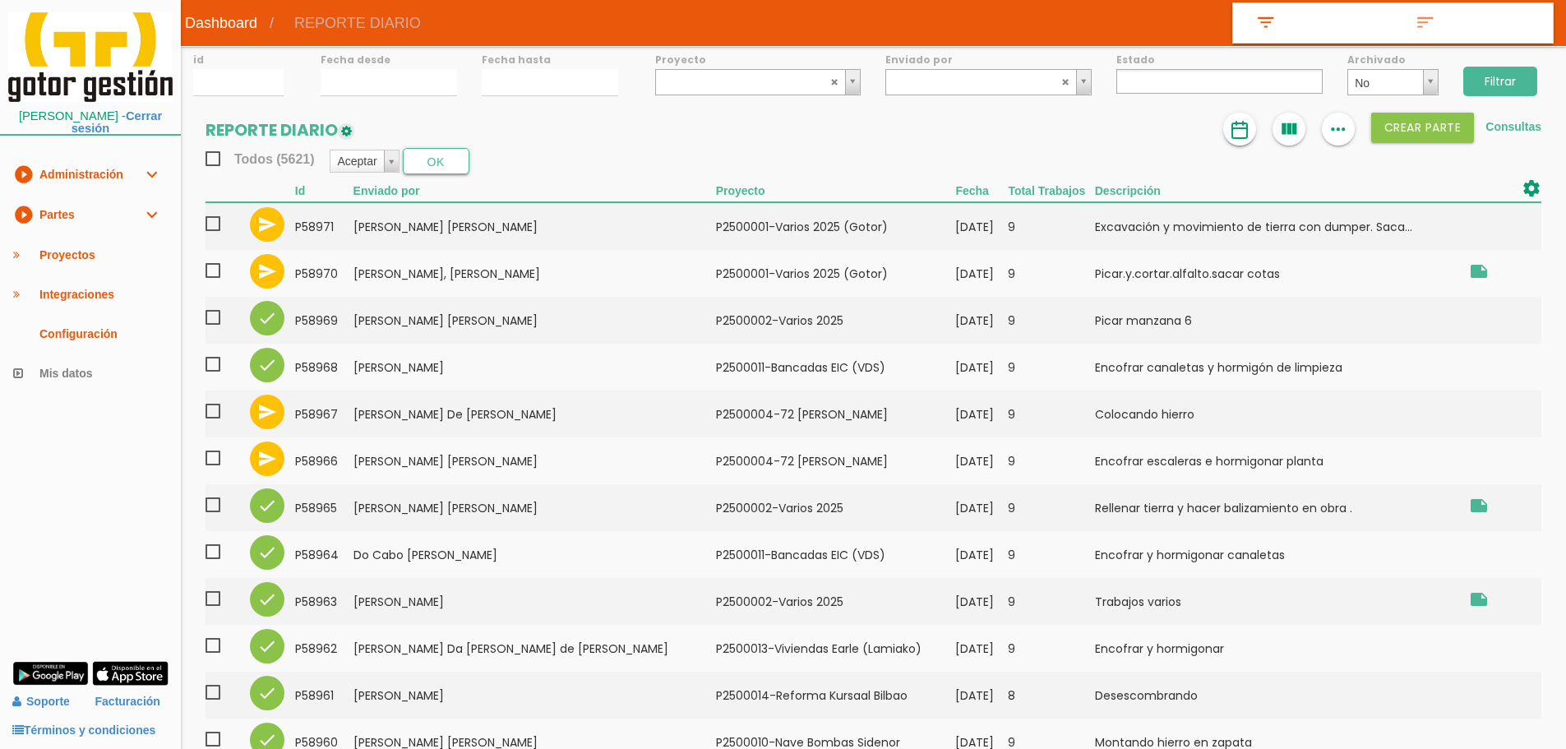
click at [1235, 130] on img at bounding box center [1240, 130] width 20 height 20
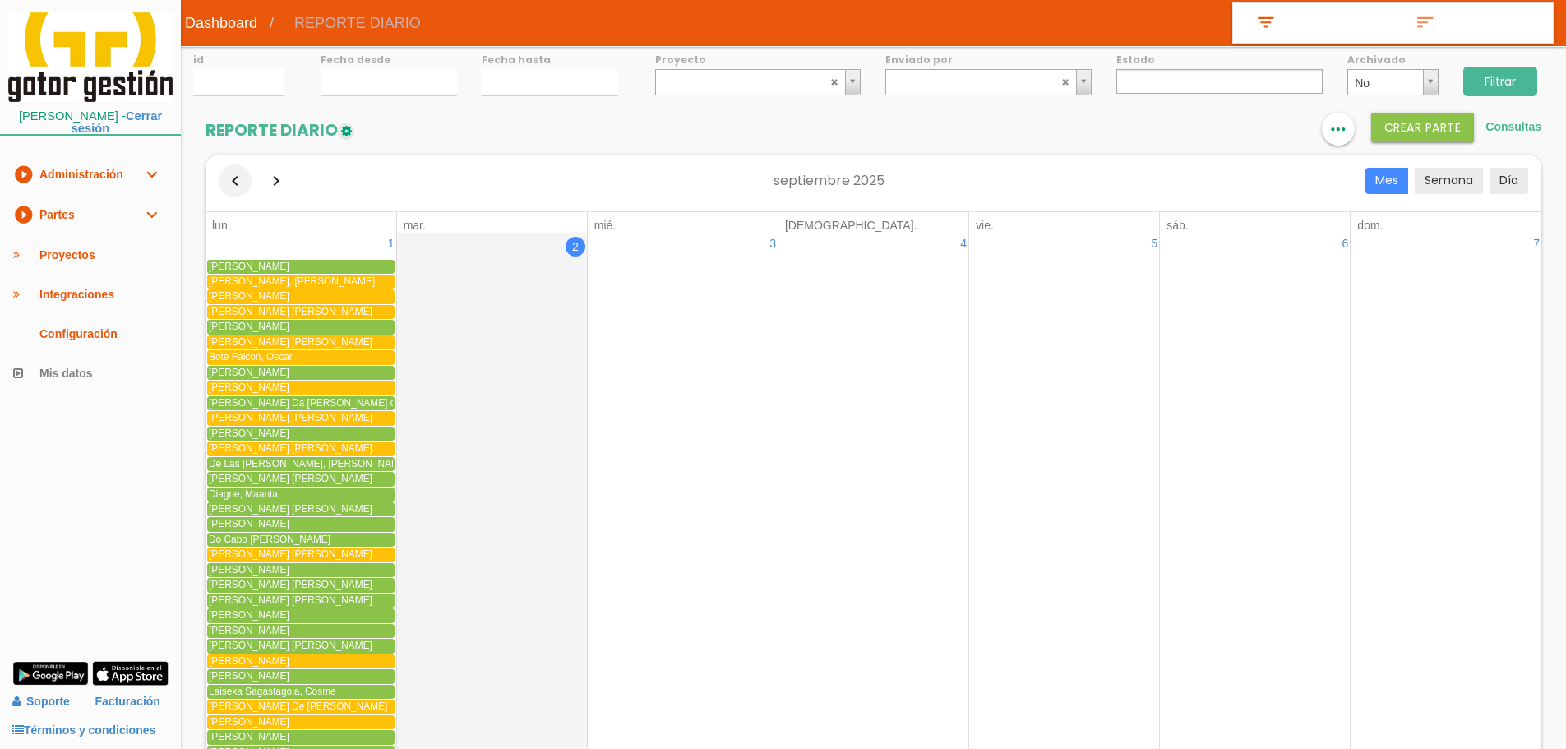
click at [239, 180] on button "button" at bounding box center [235, 180] width 33 height 33
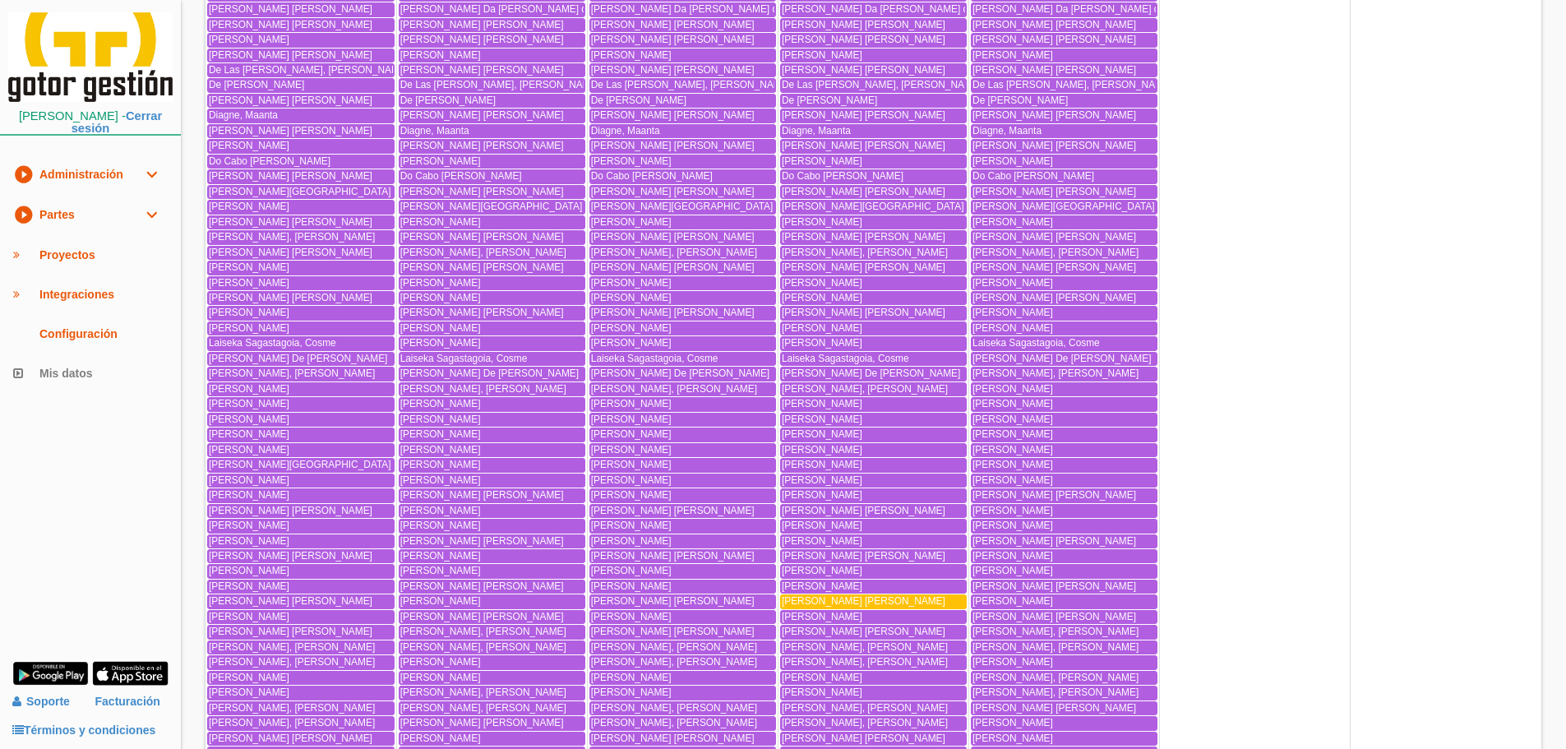
scroll to position [3818, 0]
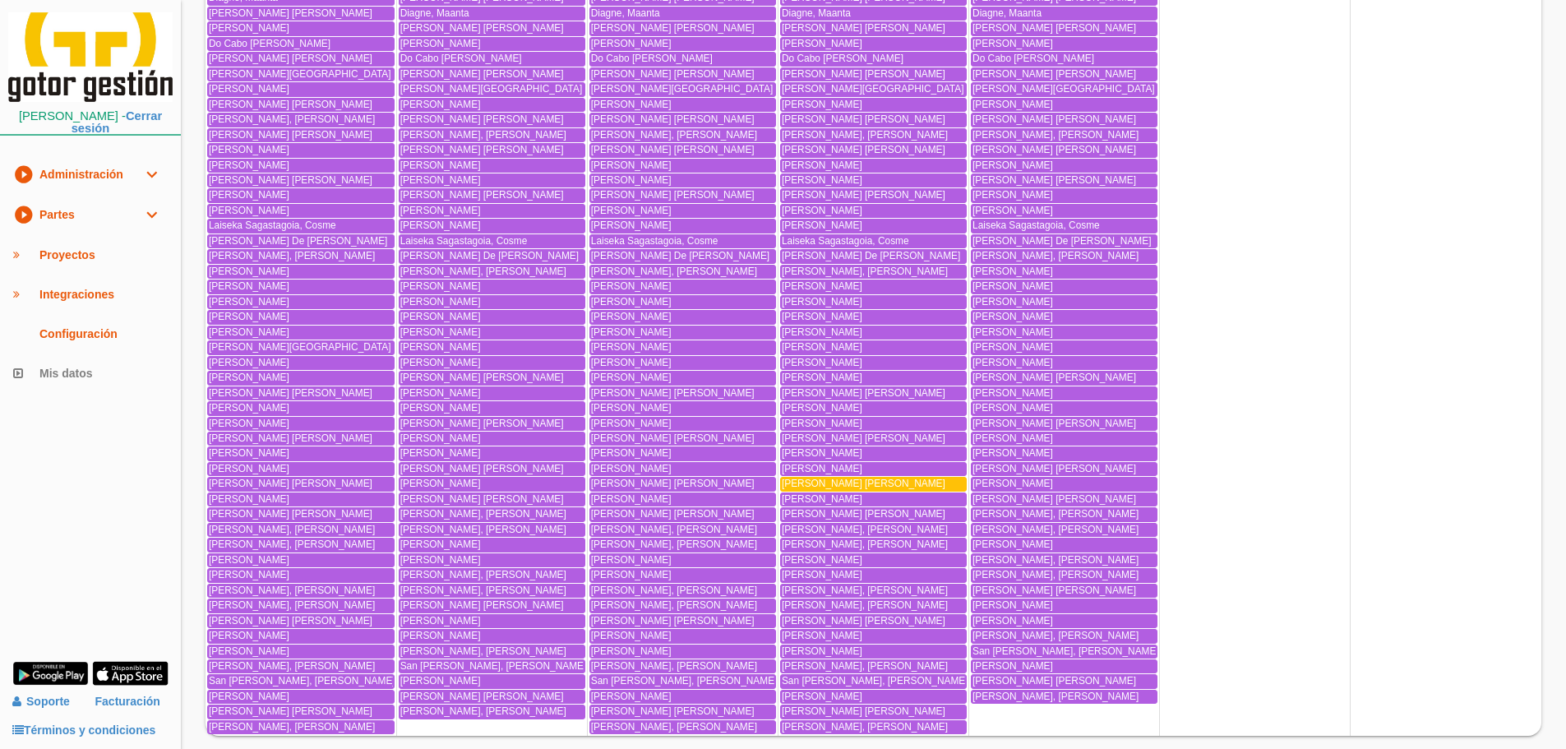
click at [1039, 298] on span "Martin Pereda, Raul" at bounding box center [1013, 302] width 81 height 12
click at [997, 131] on span "Goncalves Aniceto, Roberto Carlos" at bounding box center [1056, 135] width 166 height 12
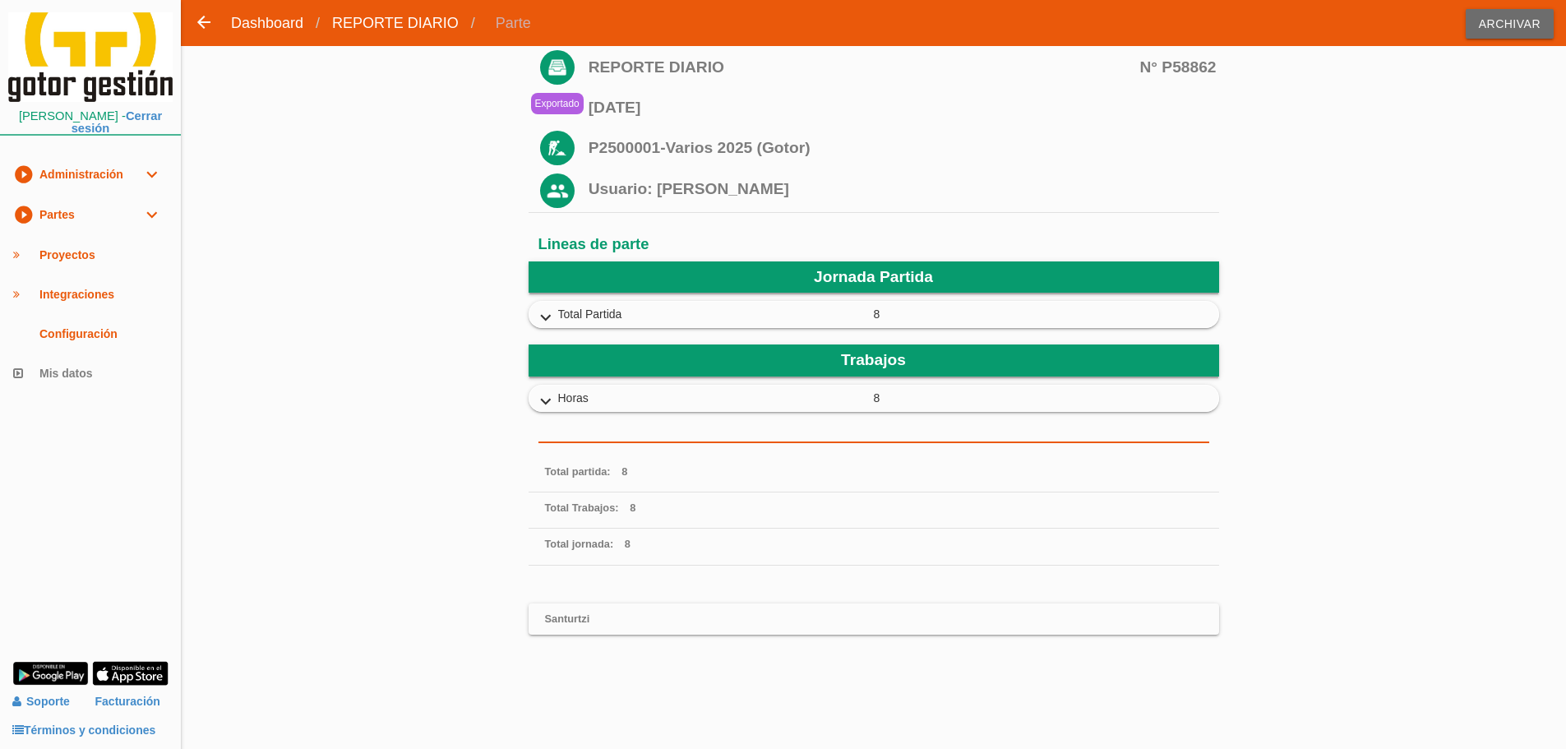
click at [549, 403] on icon "expand_more" at bounding box center [546, 401] width 26 height 21
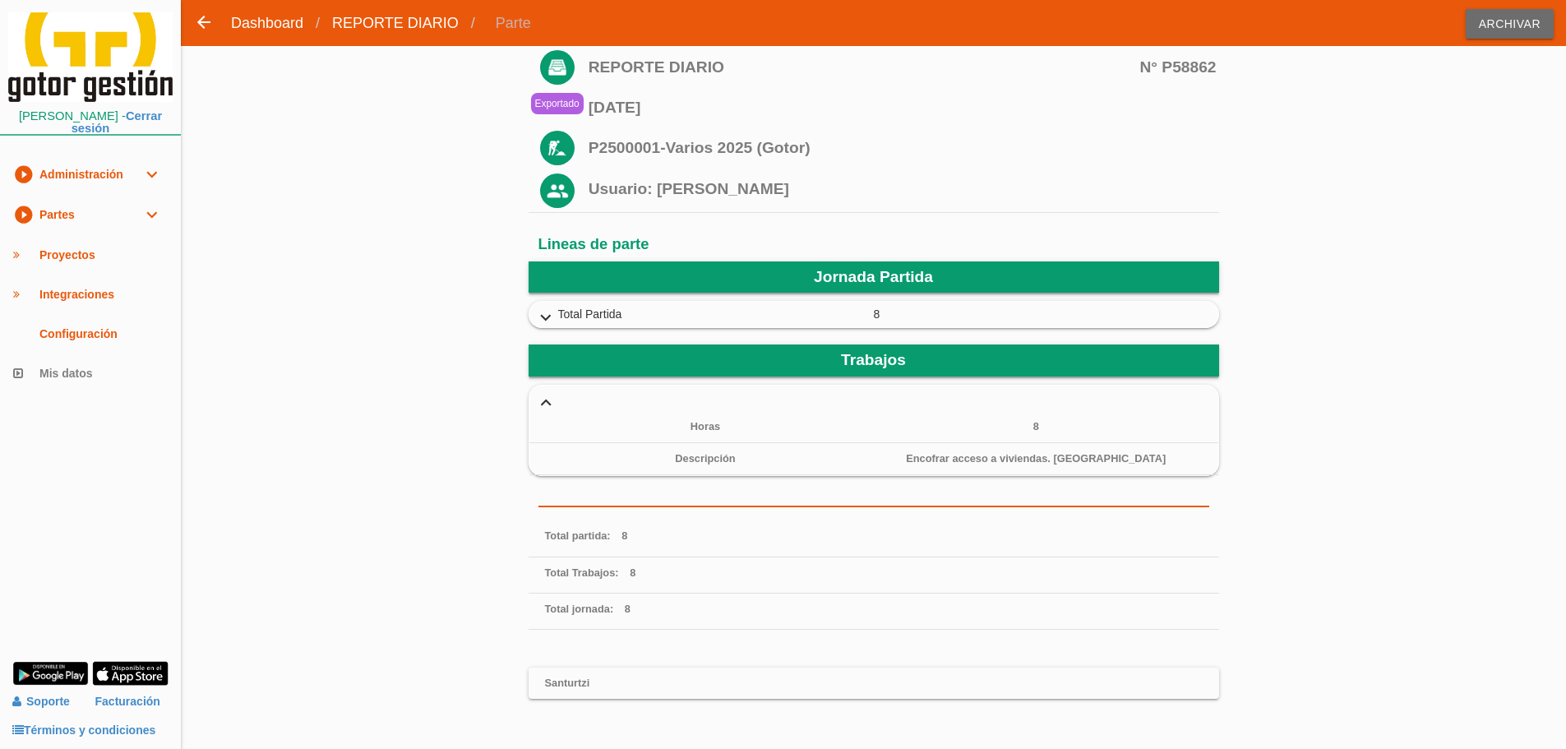
drag, startPoint x: 939, startPoint y: 456, endPoint x: 1092, endPoint y: 459, distance: 153.0
click at [1092, 459] on li "Descripción Encofrar acceso a viviendas. Hormigón" at bounding box center [874, 459] width 689 height 32
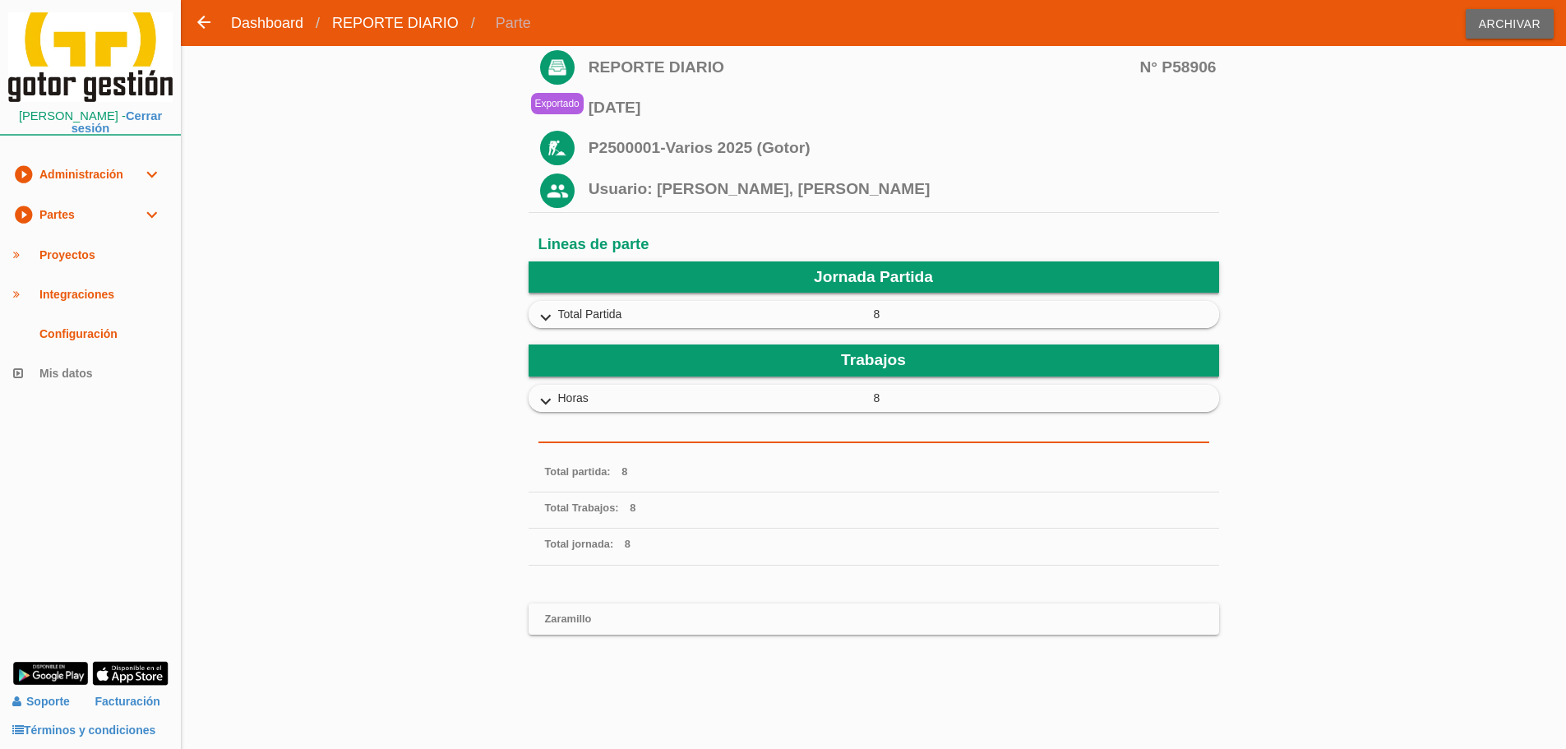
click at [548, 399] on icon "expand_more" at bounding box center [546, 401] width 26 height 21
